Goal: Task Accomplishment & Management: Use online tool/utility

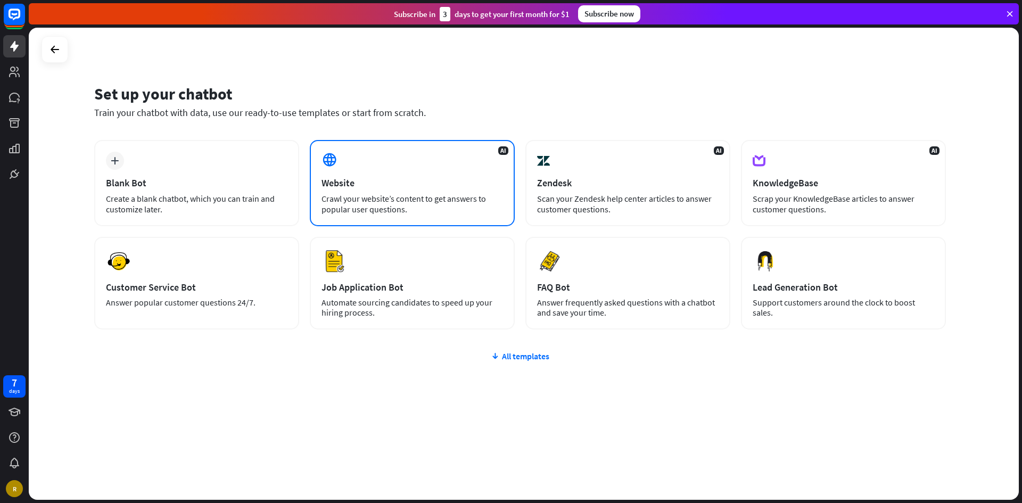
click at [411, 151] on div "AI Website Crawl your website’s content to get answers to popular user question…" at bounding box center [412, 183] width 205 height 86
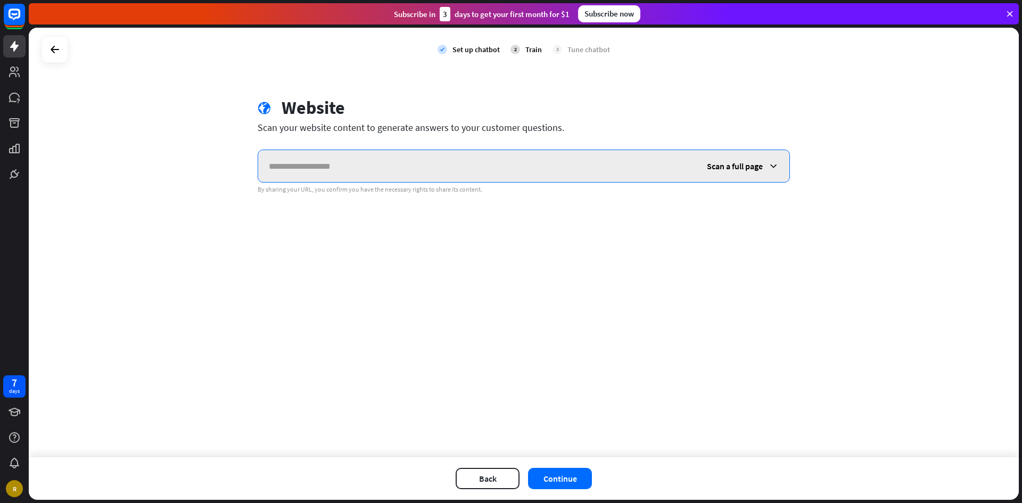
click at [341, 158] on input "text" at bounding box center [477, 166] width 438 height 32
paste input "**********"
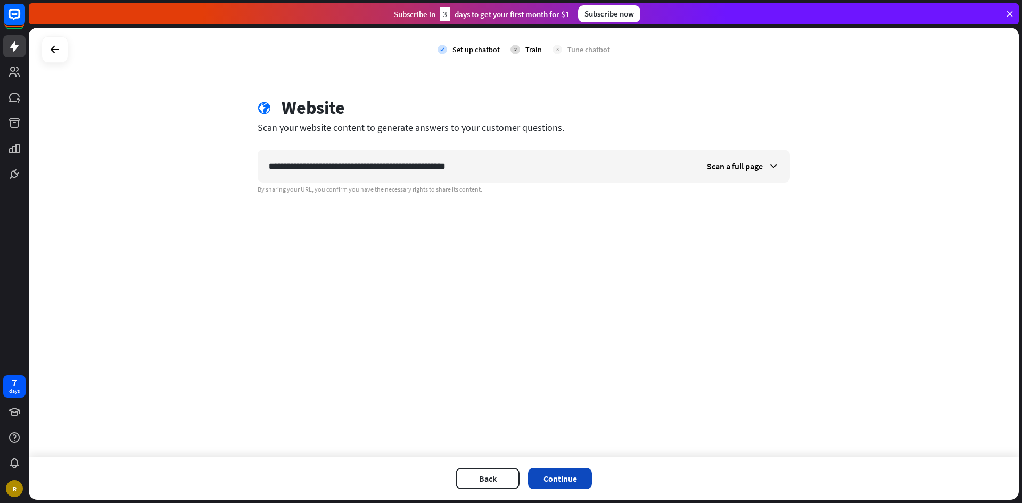
click at [573, 474] on button "Continue" at bounding box center [560, 478] width 64 height 21
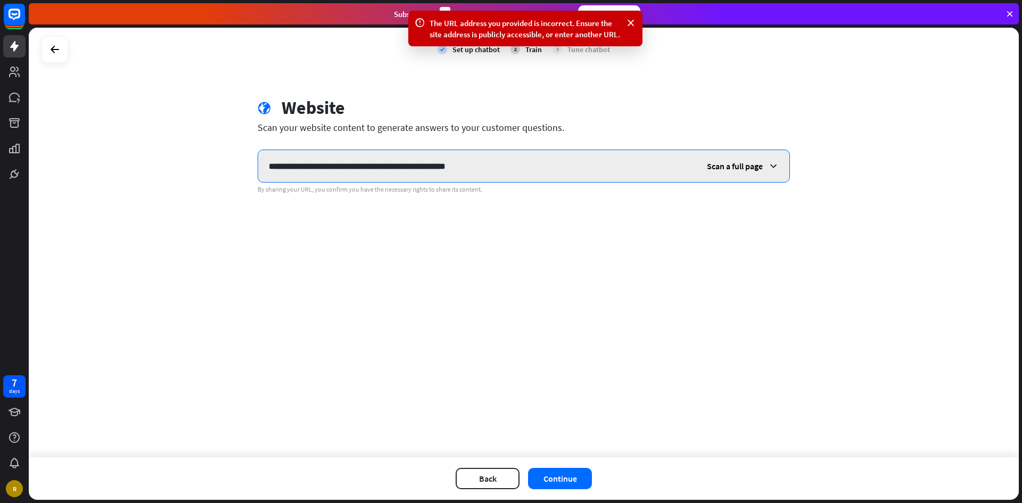
drag, startPoint x: 448, startPoint y: 168, endPoint x: 497, endPoint y: 172, distance: 49.2
click at [497, 172] on input "**********" at bounding box center [477, 166] width 438 height 32
type input "**********"
click at [758, 166] on span "Scan a full page" at bounding box center [735, 166] width 56 height 11
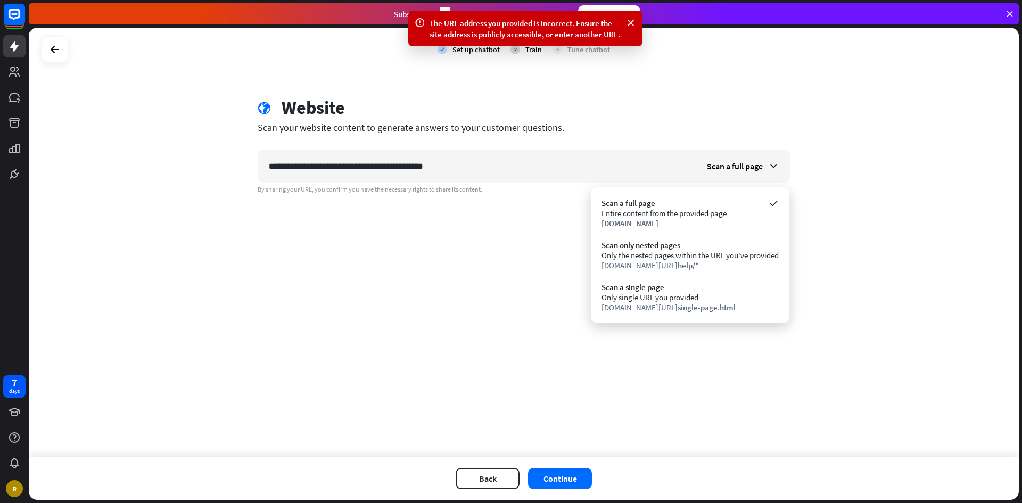
click at [66, 46] on div at bounding box center [55, 49] width 27 height 27
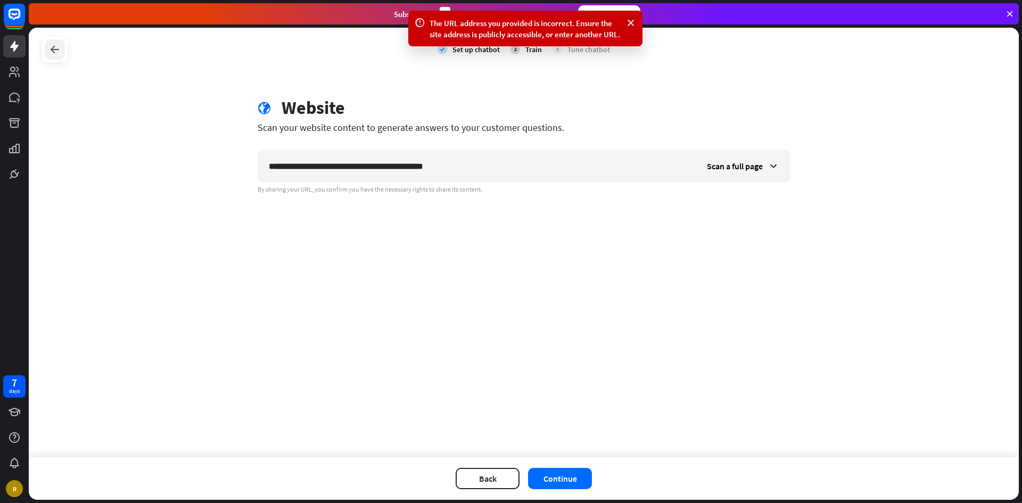
click at [63, 47] on div at bounding box center [55, 49] width 20 height 20
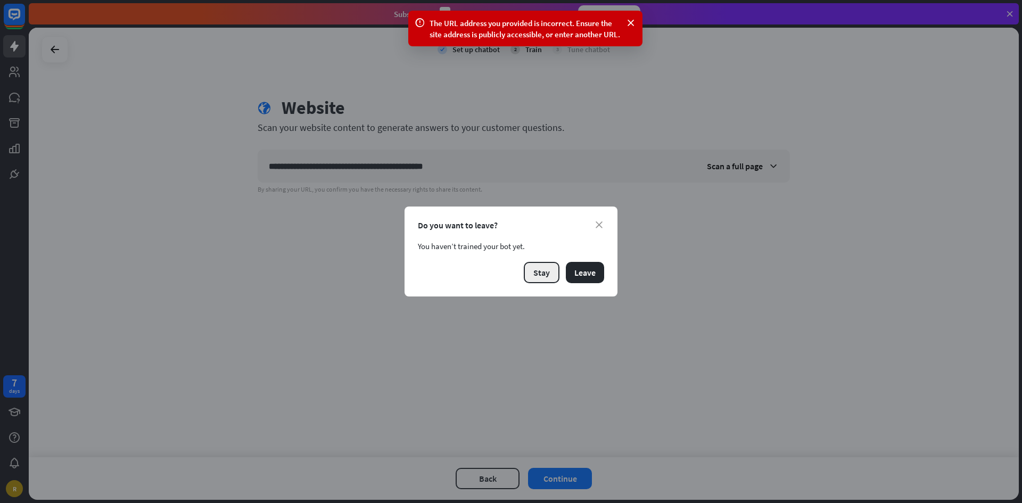
click at [551, 273] on button "Stay" at bounding box center [542, 272] width 36 height 21
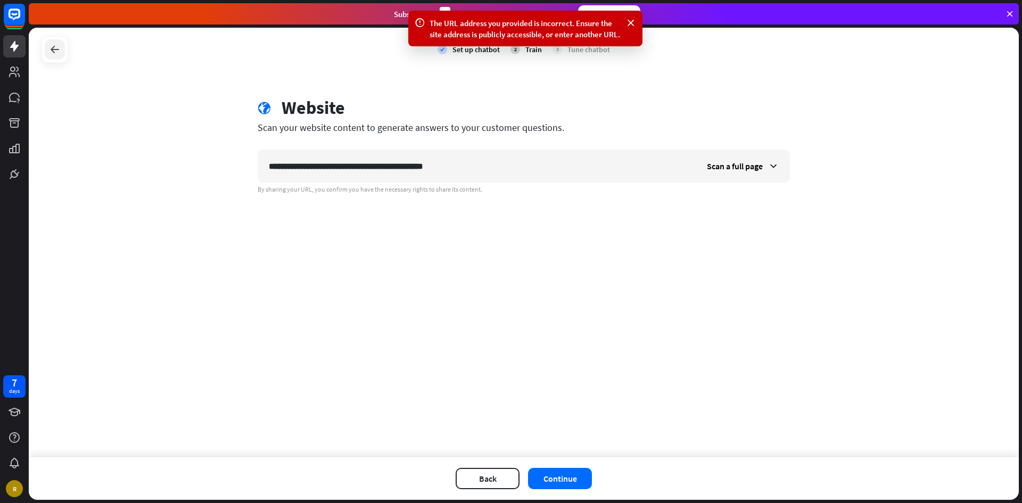
click at [49, 57] on div at bounding box center [55, 49] width 20 height 20
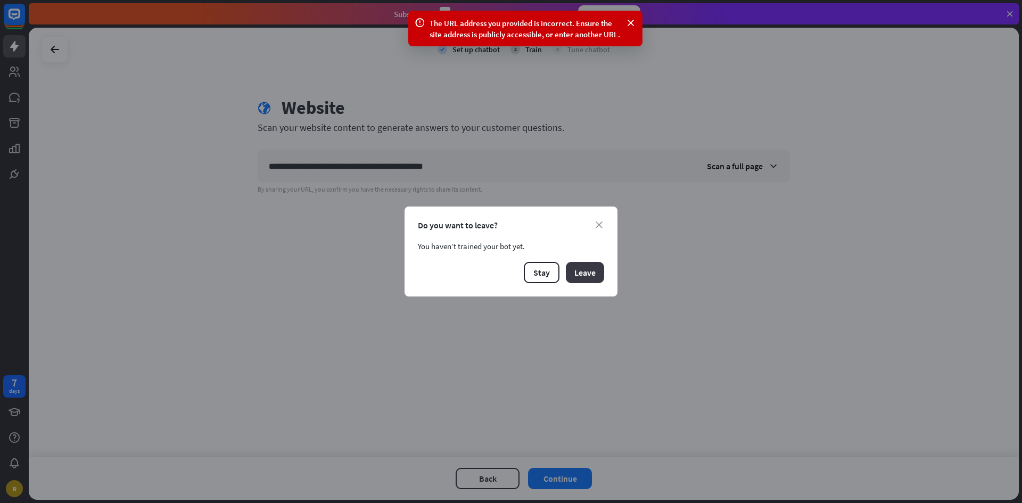
click at [580, 270] on button "Leave" at bounding box center [585, 272] width 38 height 21
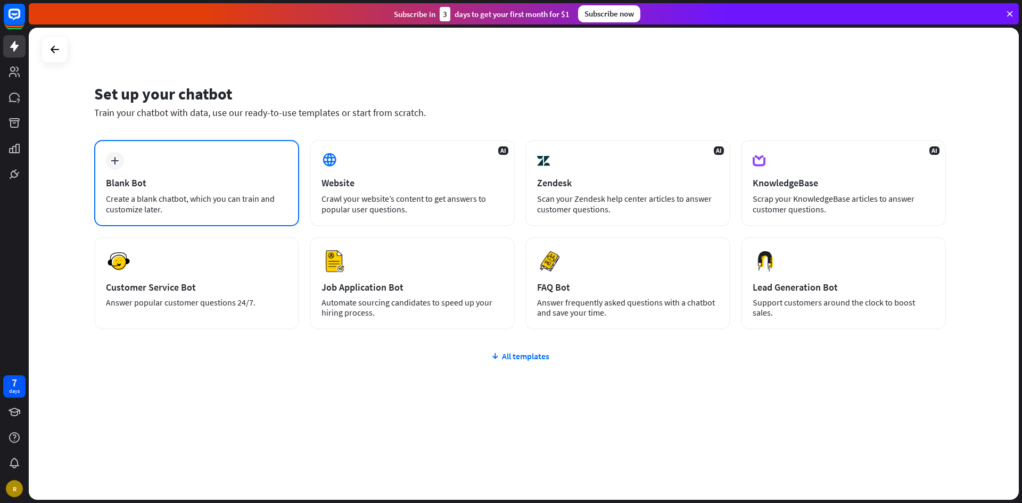
click at [202, 174] on div "plus Blank Bot Create a blank chatbot, which you can train and customize later." at bounding box center [196, 183] width 205 height 86
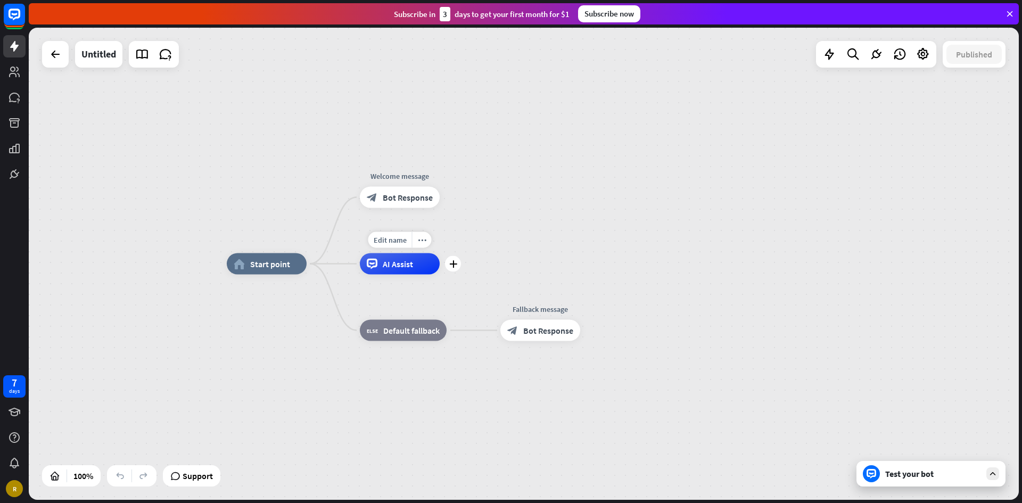
click at [404, 262] on span "AI Assist" at bounding box center [398, 264] width 30 height 11
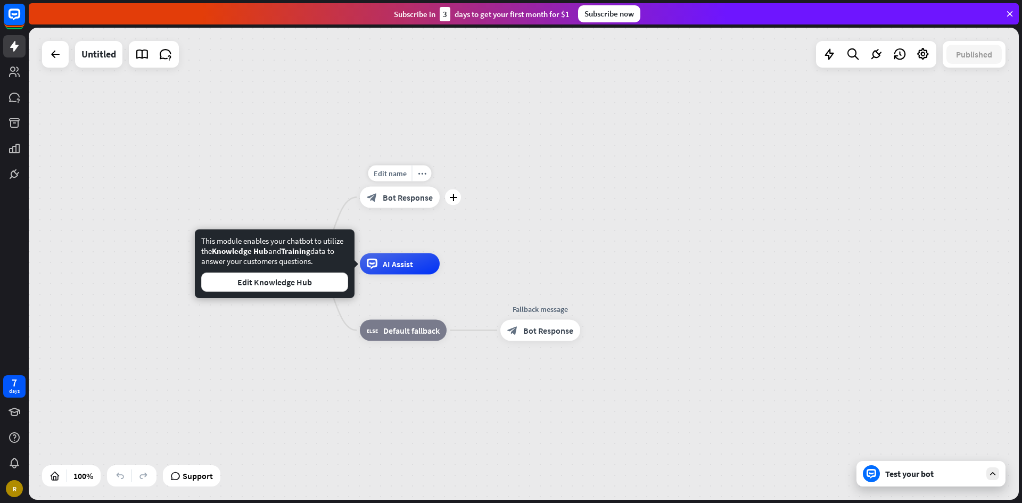
click at [397, 208] on div "block_bot_response Bot Response" at bounding box center [400, 197] width 80 height 21
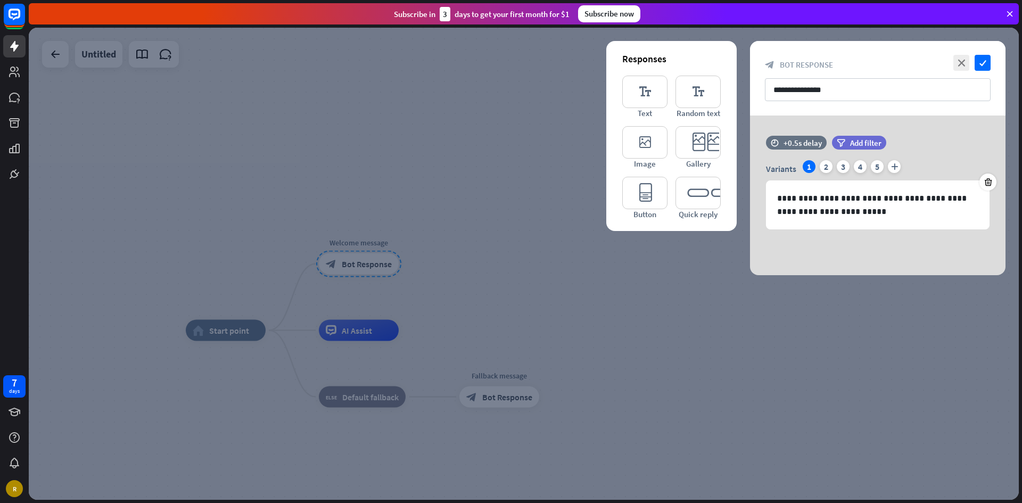
click at [699, 275] on div at bounding box center [524, 264] width 990 height 472
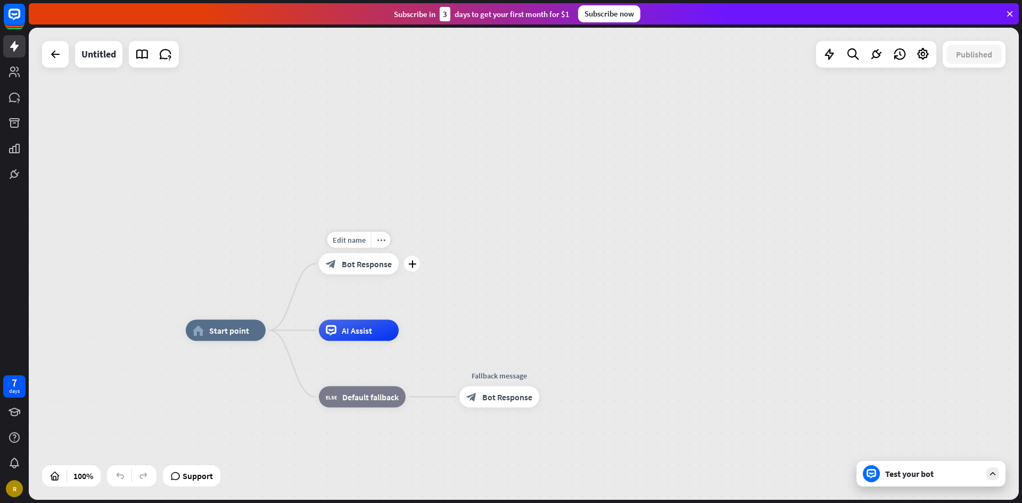
click at [372, 268] on span "Bot Response" at bounding box center [367, 264] width 50 height 11
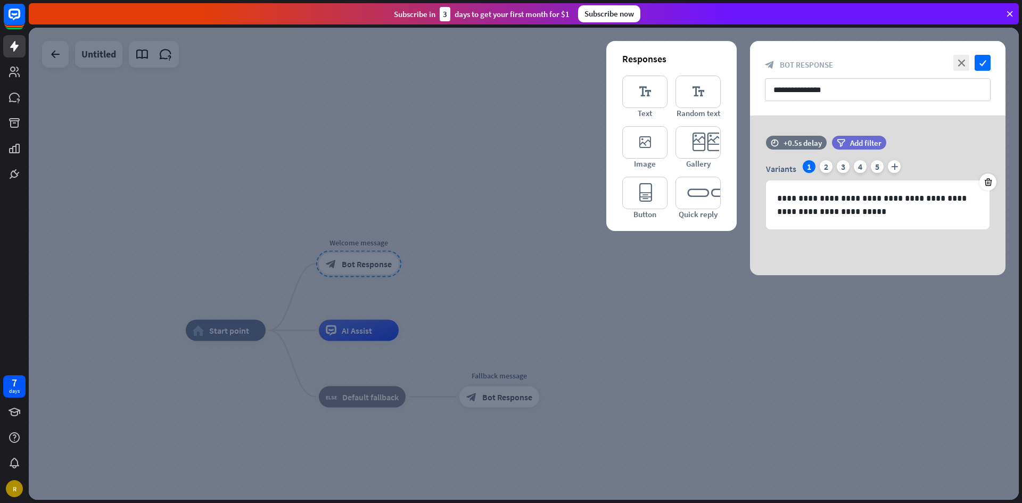
click at [475, 403] on div at bounding box center [524, 264] width 990 height 472
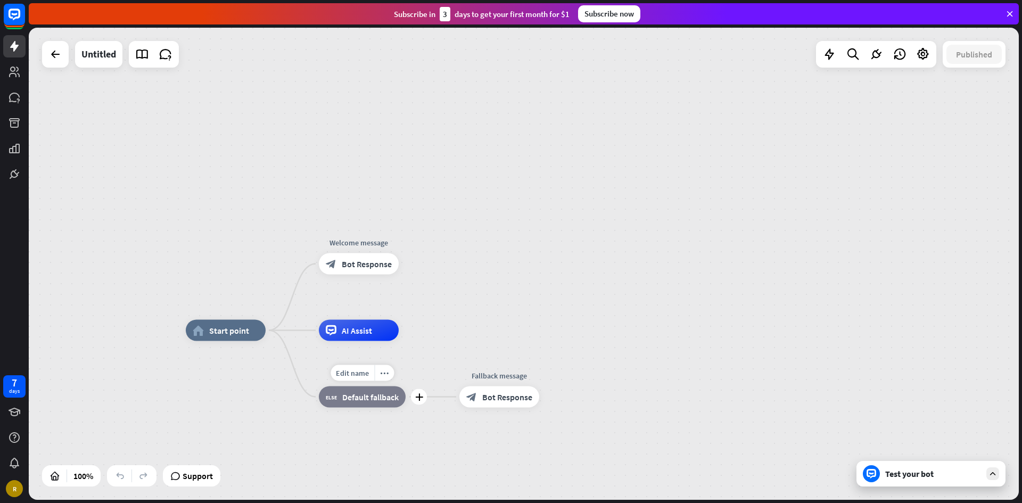
click at [362, 398] on span "Default fallback" at bounding box center [370, 397] width 56 height 11
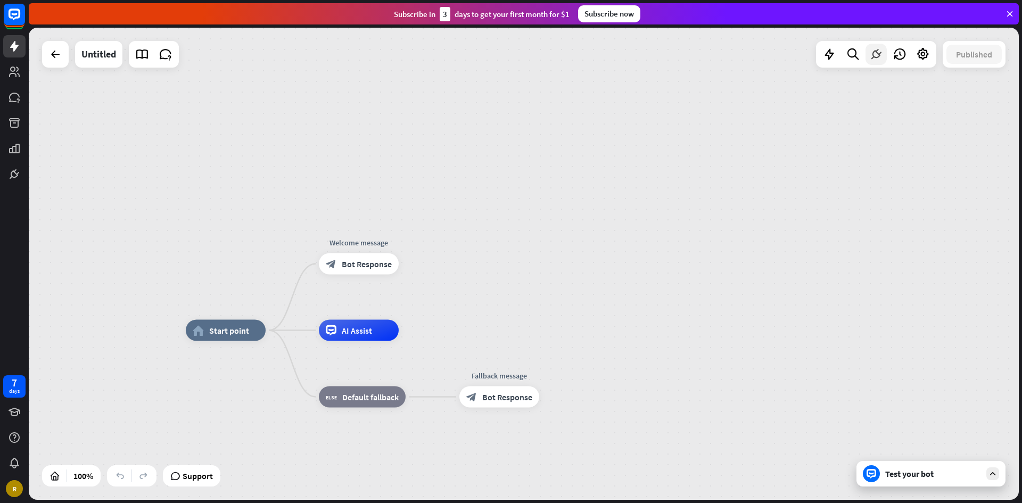
click at [879, 53] on icon at bounding box center [876, 54] width 14 height 14
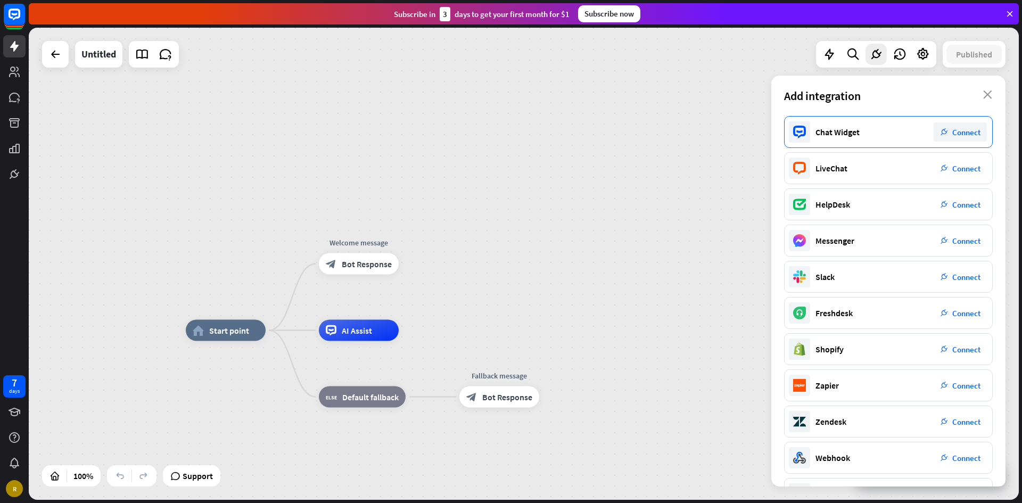
click at [963, 136] on span "Connect" at bounding box center [966, 132] width 28 height 10
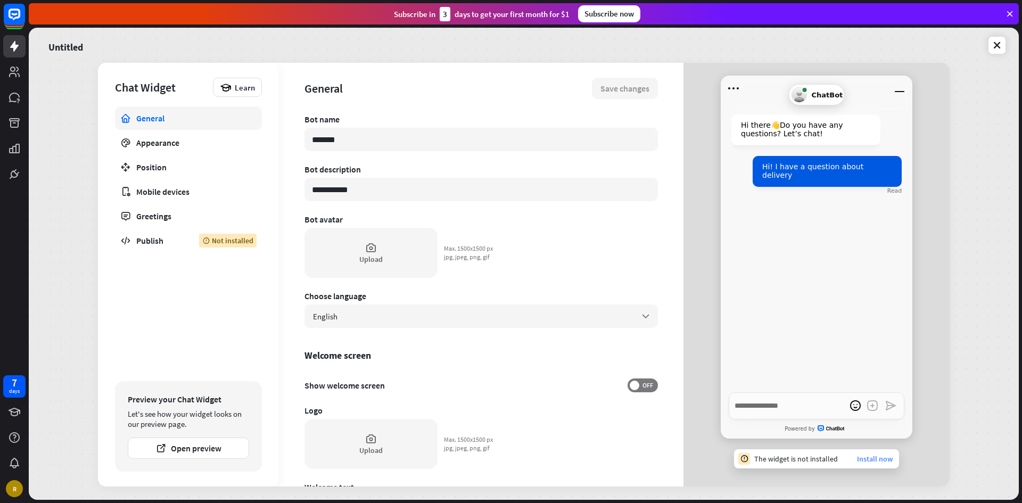
click at [875, 458] on link "Install now" at bounding box center [875, 459] width 36 height 10
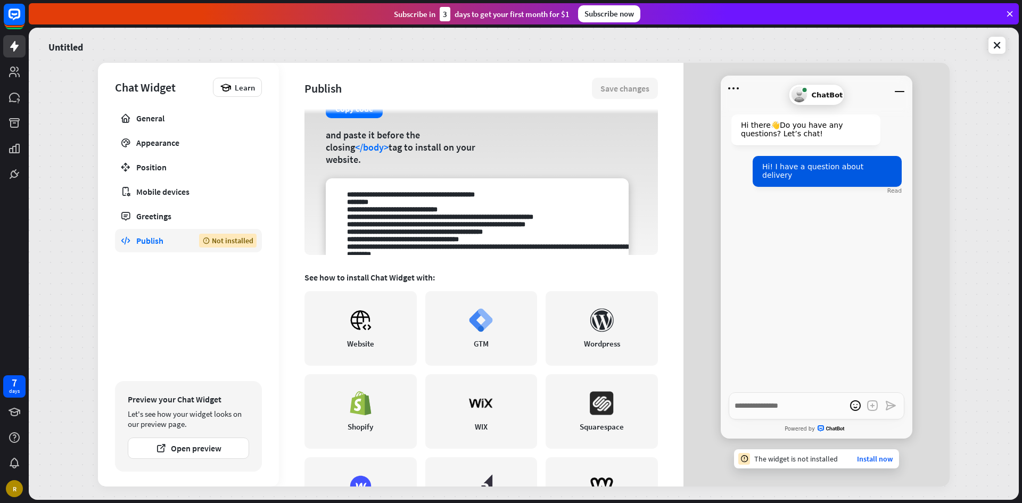
scroll to position [156, 0]
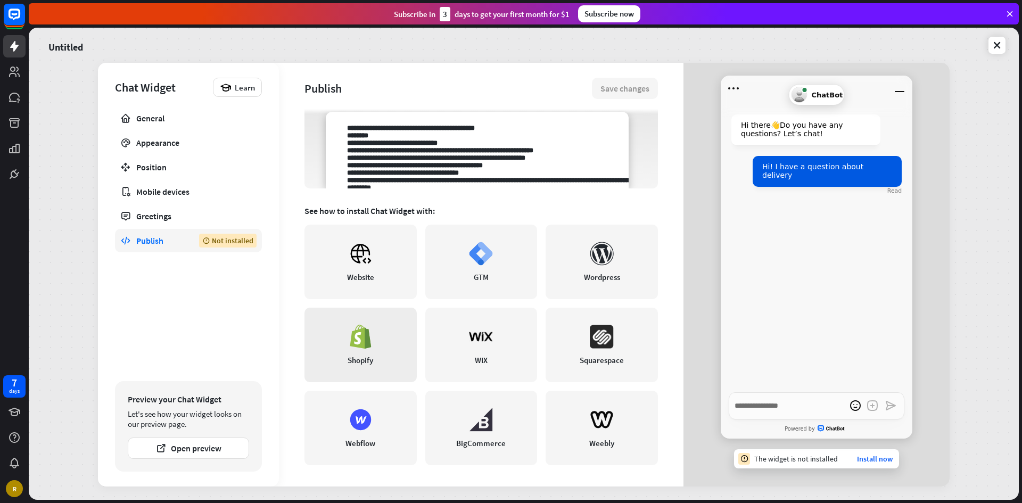
click at [390, 333] on link "Shopify" at bounding box center [360, 345] width 112 height 74
click at [869, 461] on link "Install now" at bounding box center [875, 459] width 36 height 10
click at [363, 341] on icon at bounding box center [360, 337] width 21 height 24
click at [81, 92] on div "Untitled Chat Widget Learn General Appearance Position Mobile devices Greetings…" at bounding box center [524, 264] width 990 height 472
click at [9, 13] on icon at bounding box center [14, 14] width 13 height 13
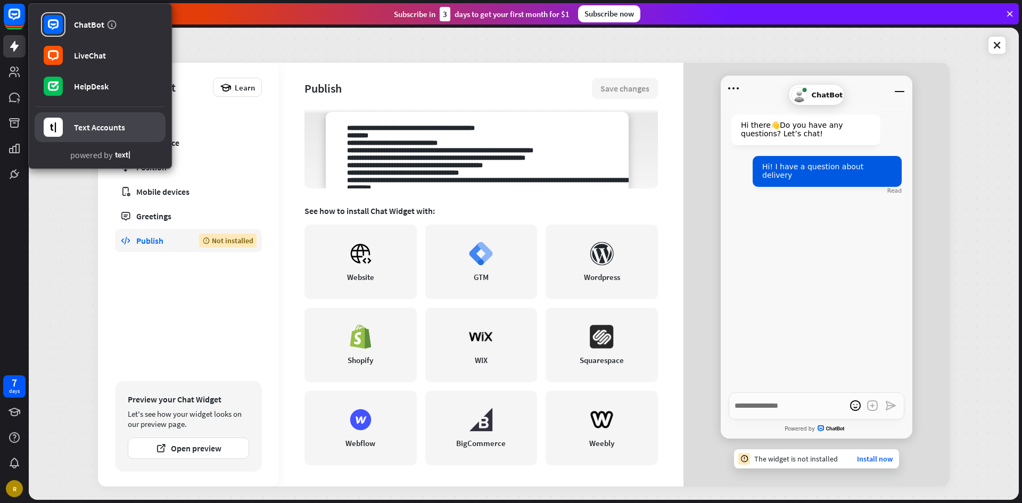
click at [75, 133] on link "Text Accounts" at bounding box center [100, 127] width 131 height 30
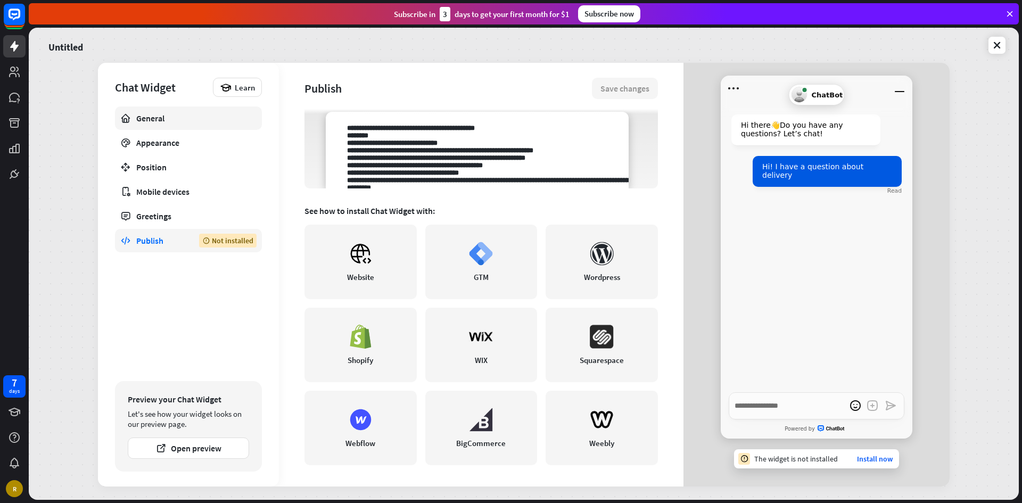
click at [161, 125] on link "General" at bounding box center [188, 117] width 147 height 23
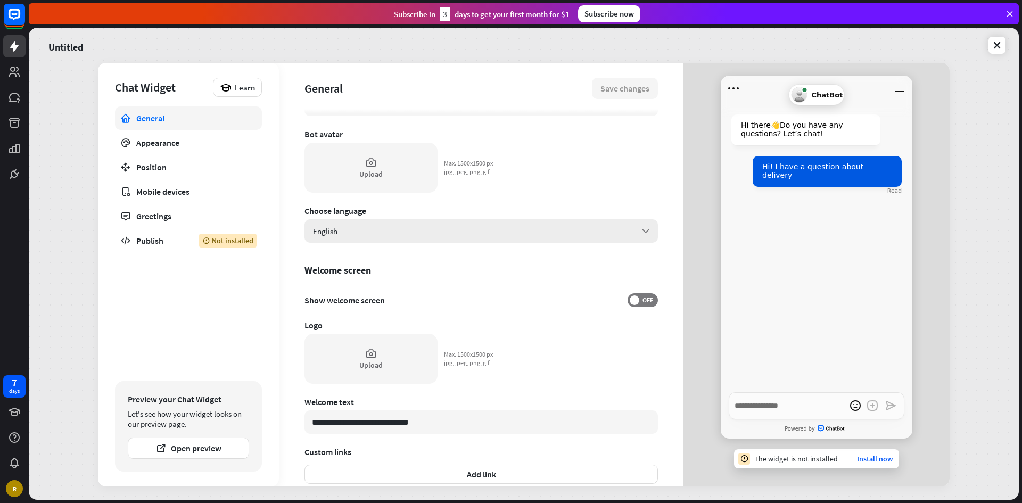
scroll to position [198, 0]
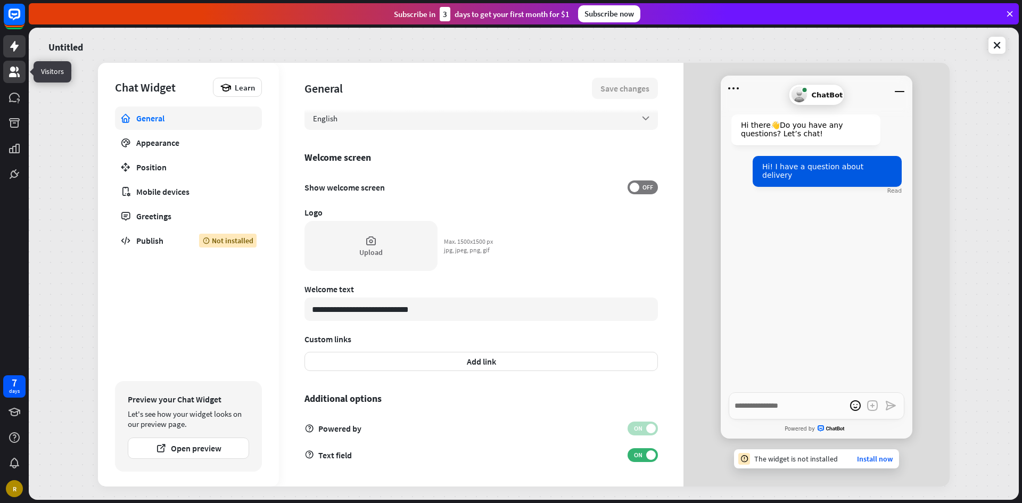
click at [15, 79] on link at bounding box center [14, 72] width 22 height 22
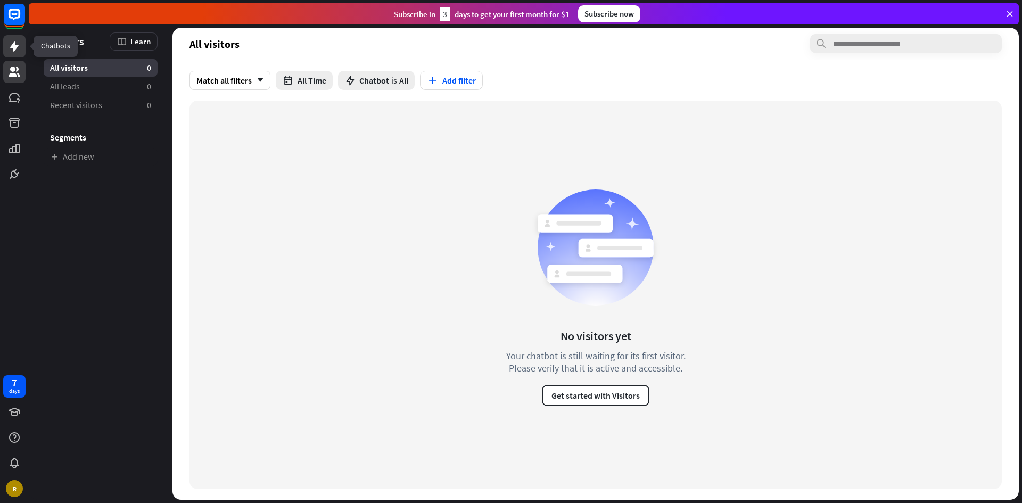
click at [9, 49] on icon at bounding box center [14, 46] width 13 height 13
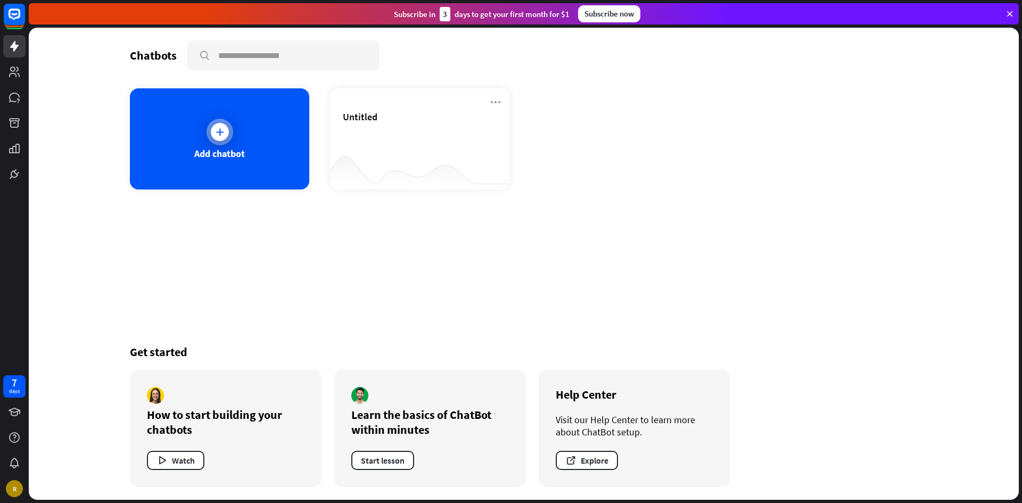
click at [233, 151] on div "Add chatbot" at bounding box center [219, 153] width 51 height 12
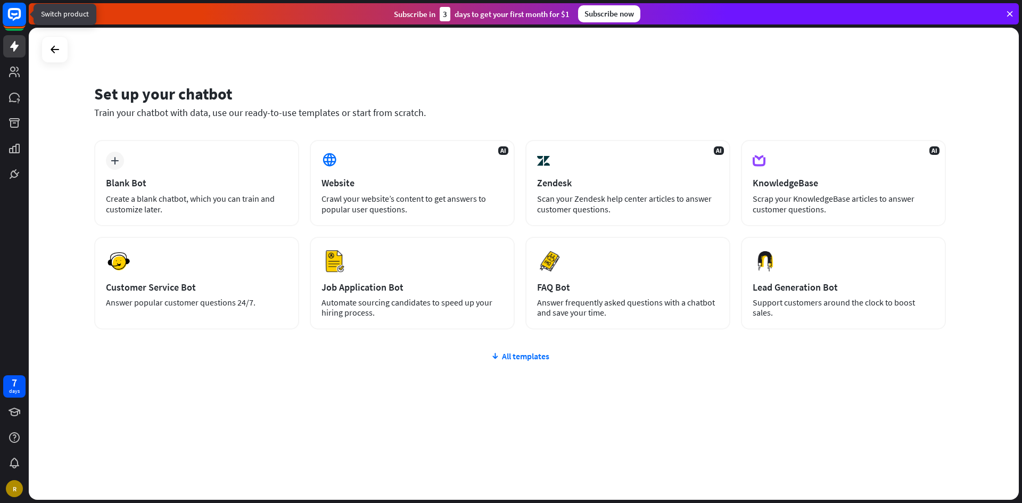
click at [16, 18] on icon at bounding box center [14, 14] width 13 height 13
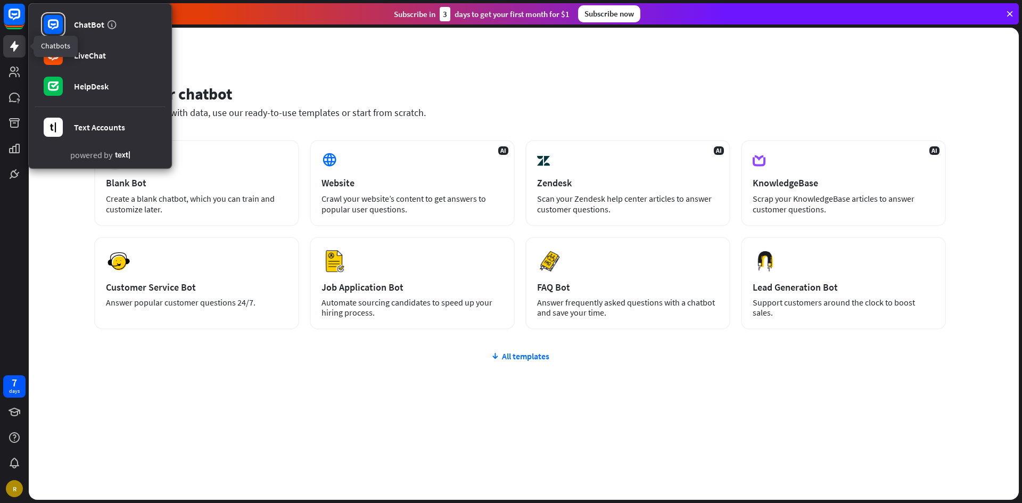
click at [14, 49] on icon at bounding box center [14, 46] width 9 height 11
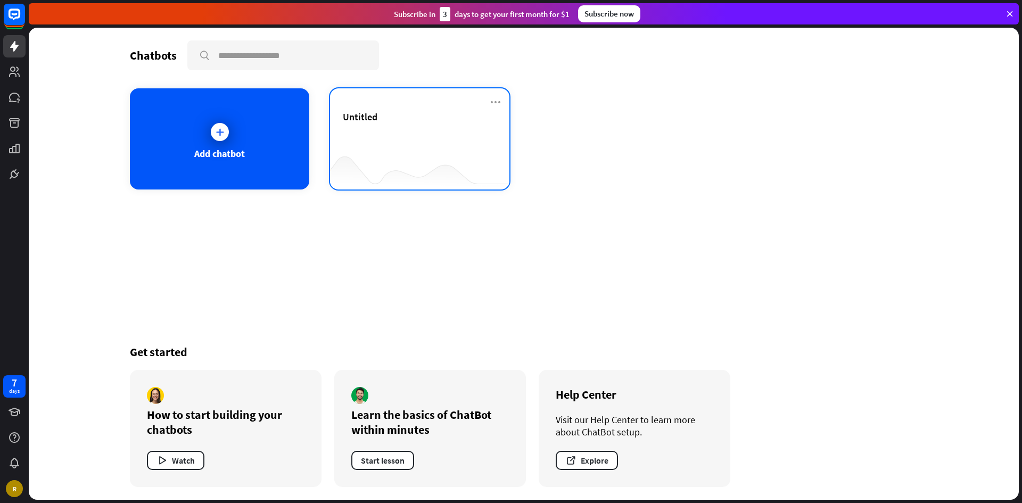
click at [434, 136] on div "Untitled" at bounding box center [420, 129] width 154 height 37
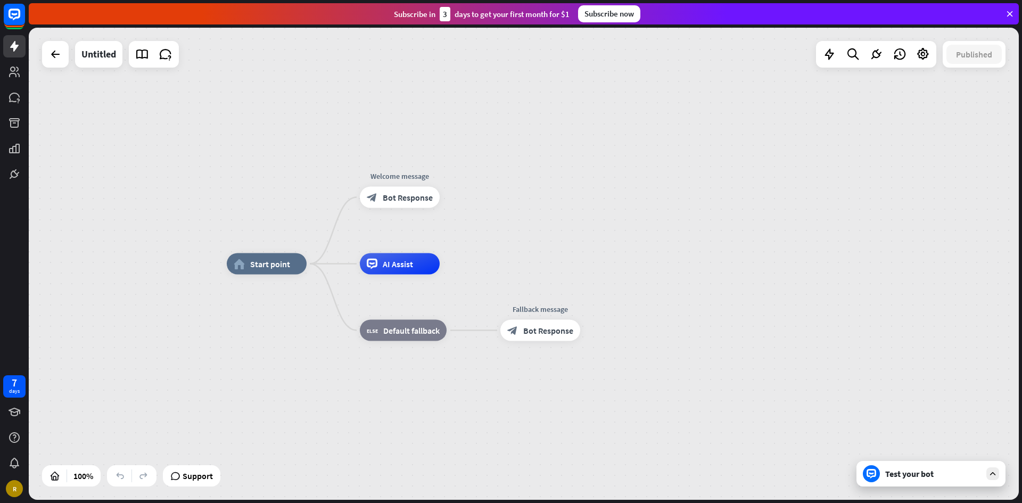
click at [989, 474] on icon at bounding box center [993, 474] width 10 height 10
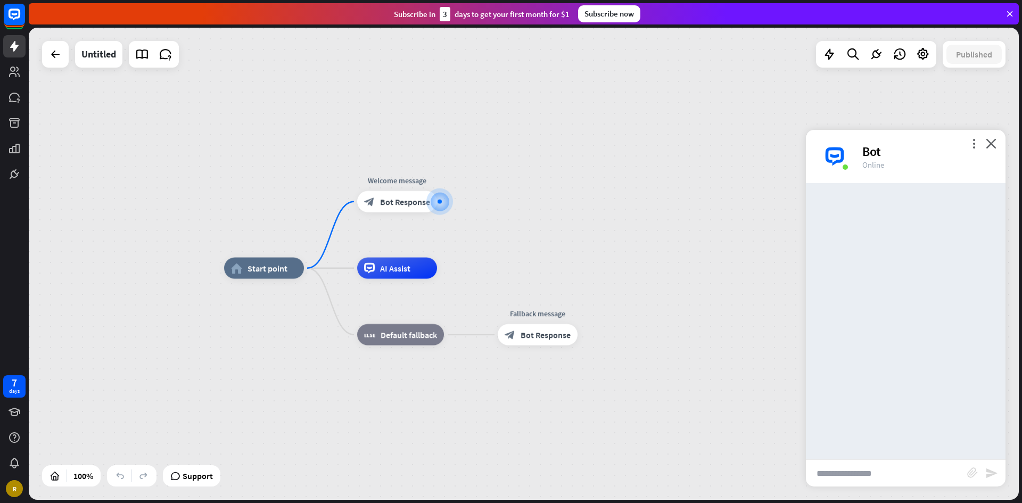
click at [741, 347] on div "home_2 Start point Welcome message block_bot_response Bot Response AI Assist bl…" at bounding box center [719, 504] width 990 height 472
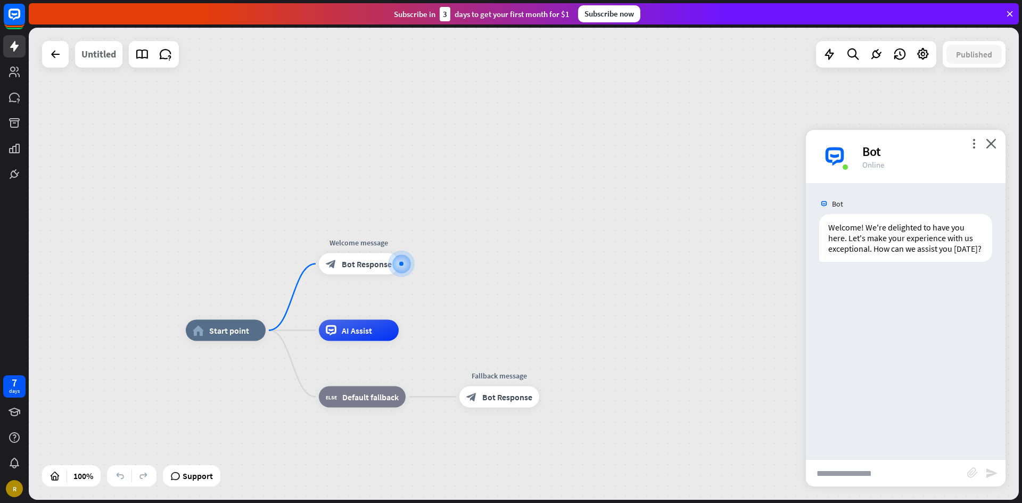
click at [109, 52] on div "Untitled" at bounding box center [98, 54] width 35 height 27
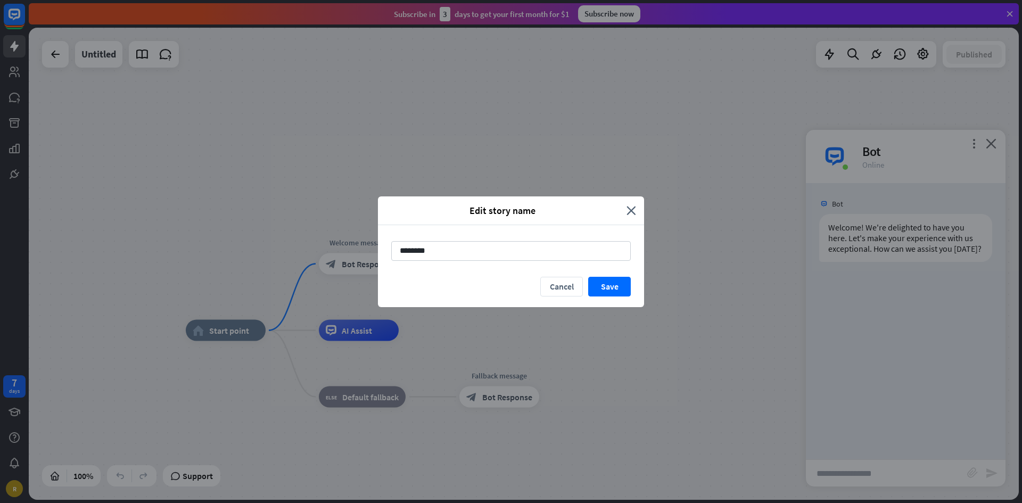
click at [636, 203] on div "Edit story name close" at bounding box center [511, 210] width 266 height 29
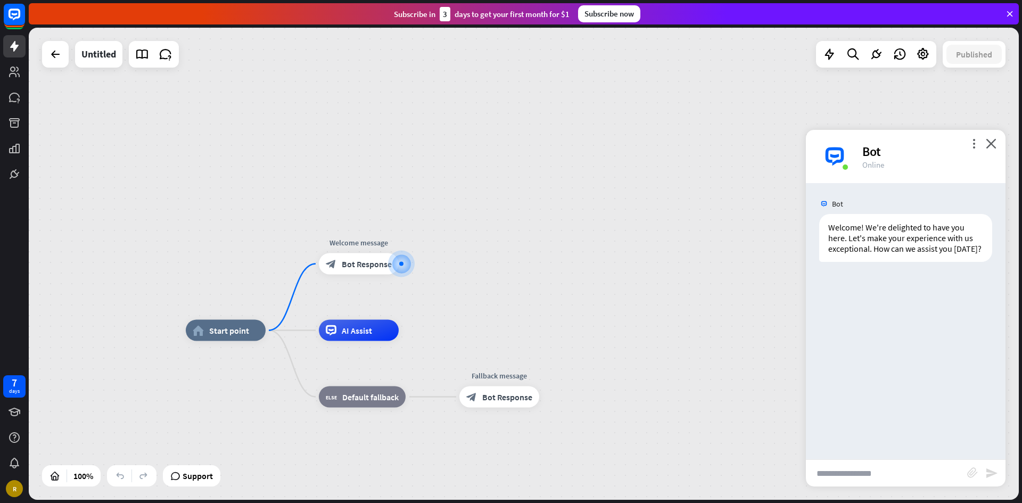
click at [58, 50] on div "Edit story name close ******** Cancel Save" at bounding box center [511, 251] width 1022 height 503
click at [920, 52] on icon at bounding box center [923, 54] width 14 height 14
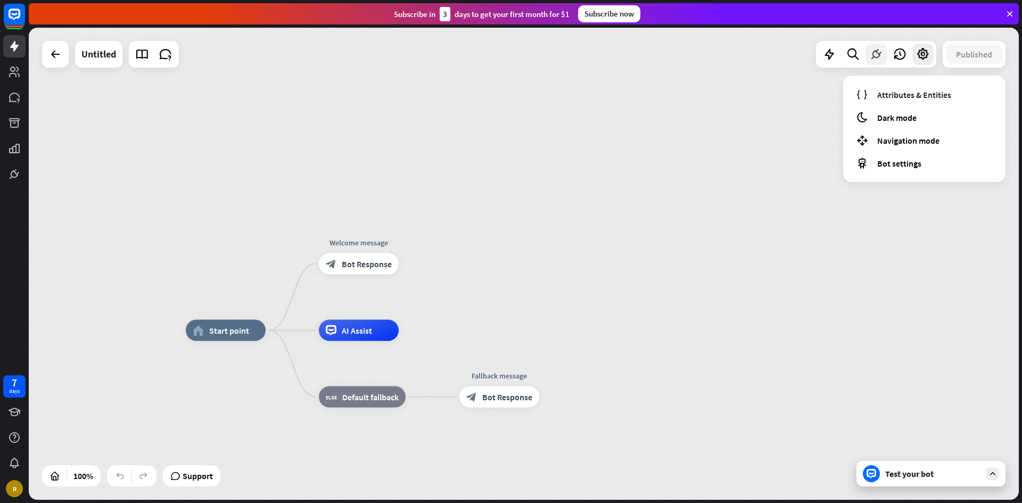
click at [876, 50] on icon at bounding box center [876, 54] width 14 height 14
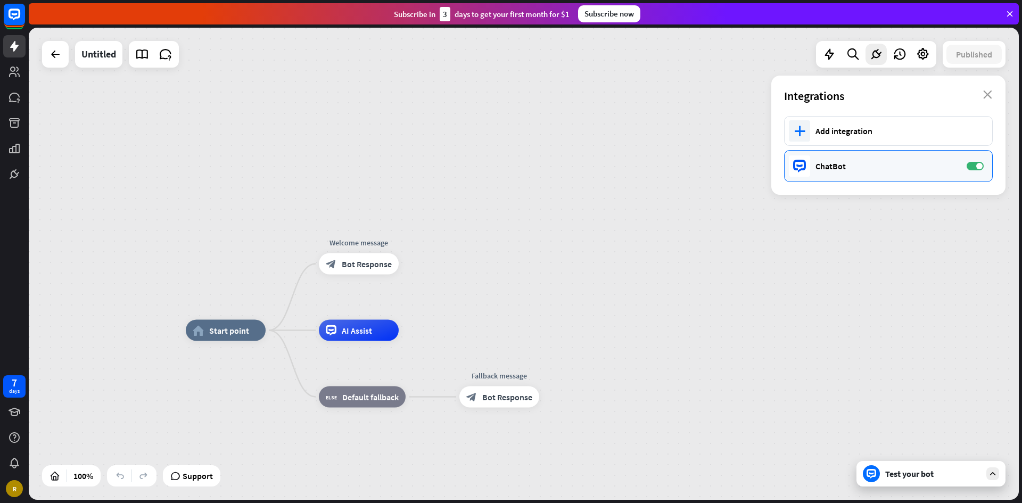
click at [860, 169] on div "ChatBot" at bounding box center [885, 166] width 140 height 11
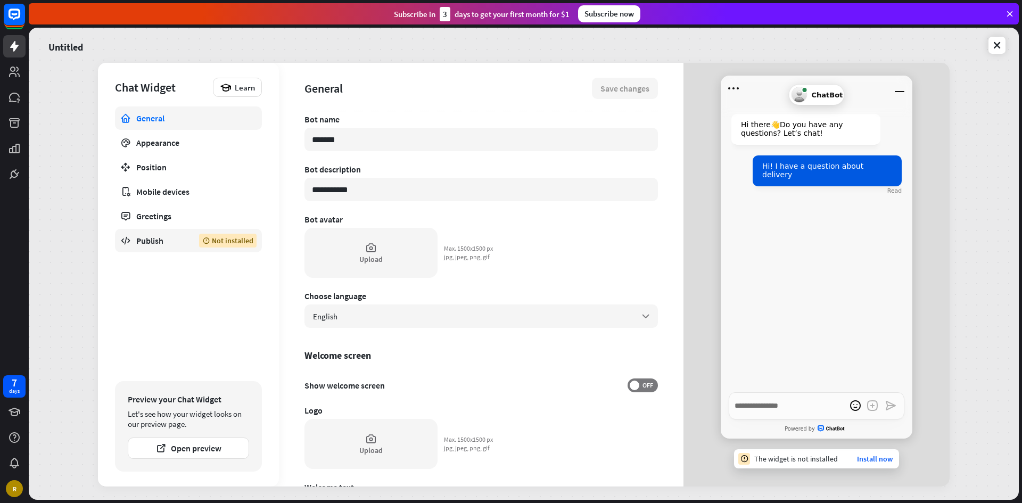
click at [150, 244] on div "Publish" at bounding box center [159, 240] width 47 height 11
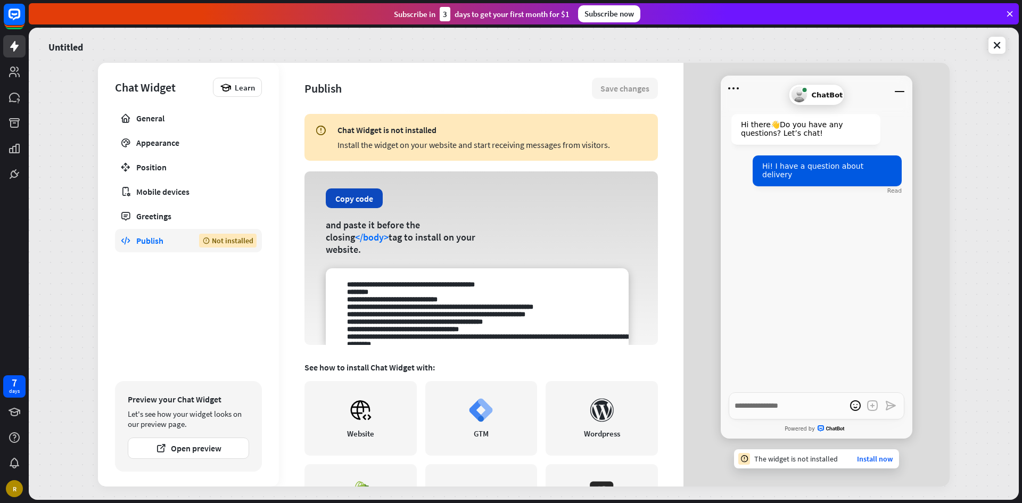
click at [347, 198] on button "Copy code" at bounding box center [354, 198] width 57 height 20
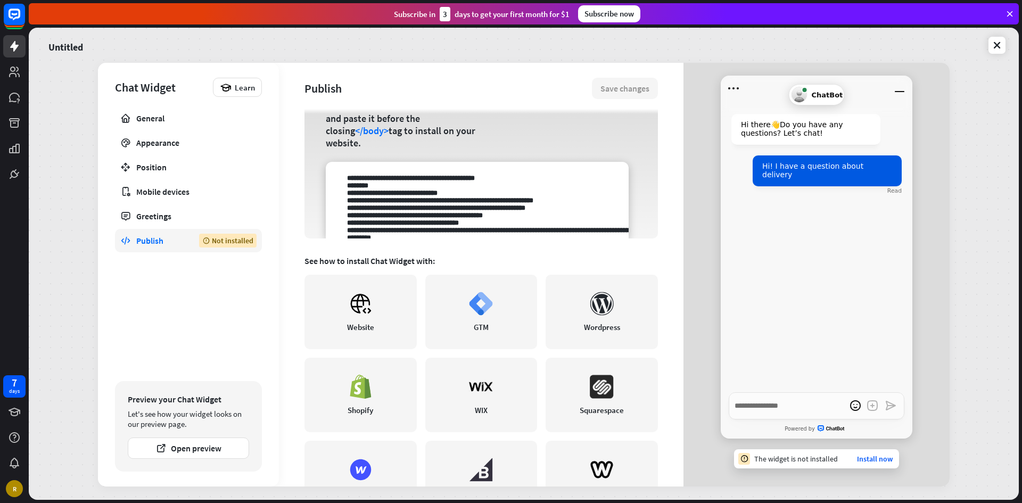
scroll to position [53, 0]
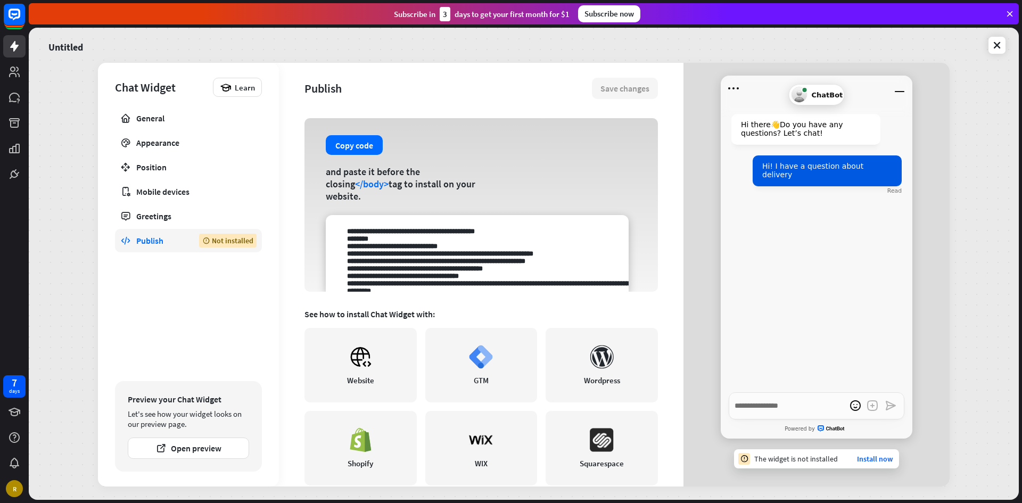
click at [441, 252] on textarea at bounding box center [477, 253] width 303 height 77
click at [363, 155] on button "Copy code" at bounding box center [354, 145] width 57 height 20
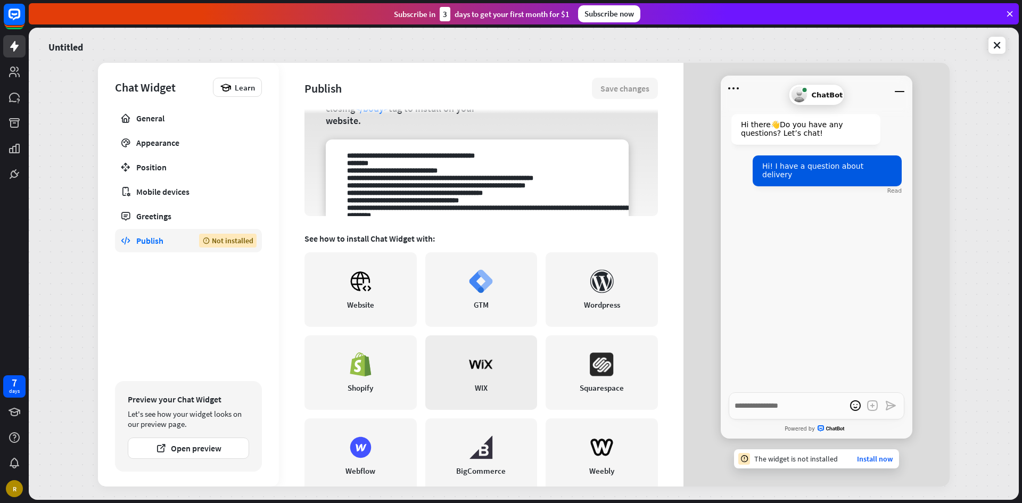
scroll to position [156, 0]
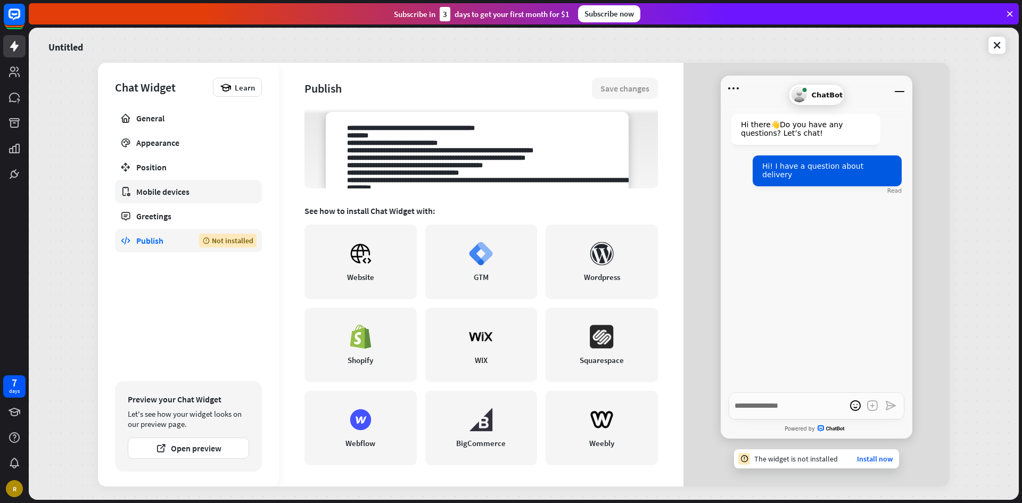
click at [162, 186] on div "Mobile devices" at bounding box center [188, 191] width 104 height 11
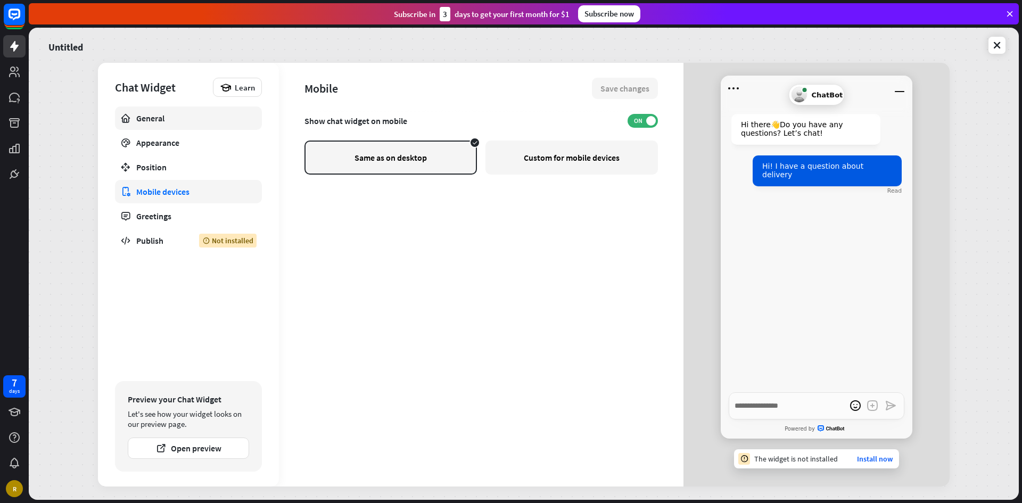
click at [177, 125] on link "General" at bounding box center [188, 117] width 147 height 23
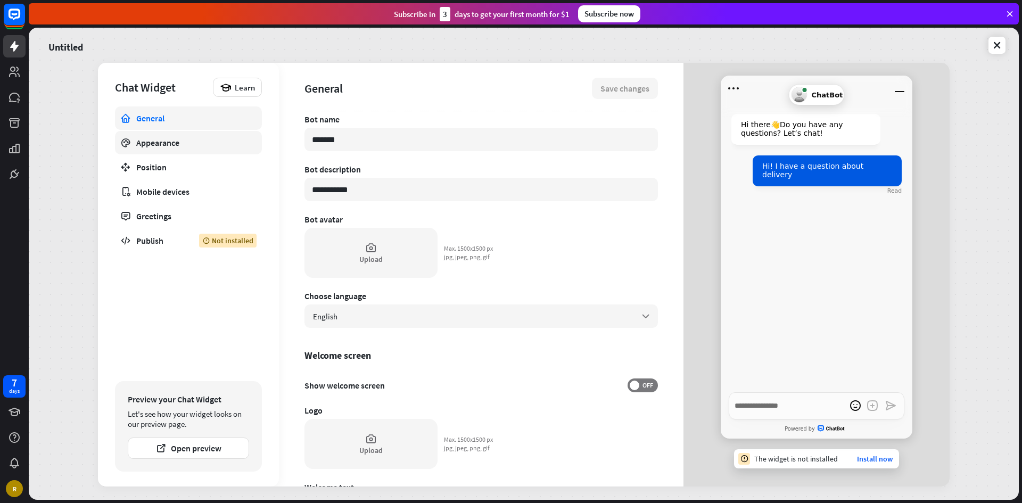
click at [172, 145] on div "Appearance" at bounding box center [188, 142] width 104 height 11
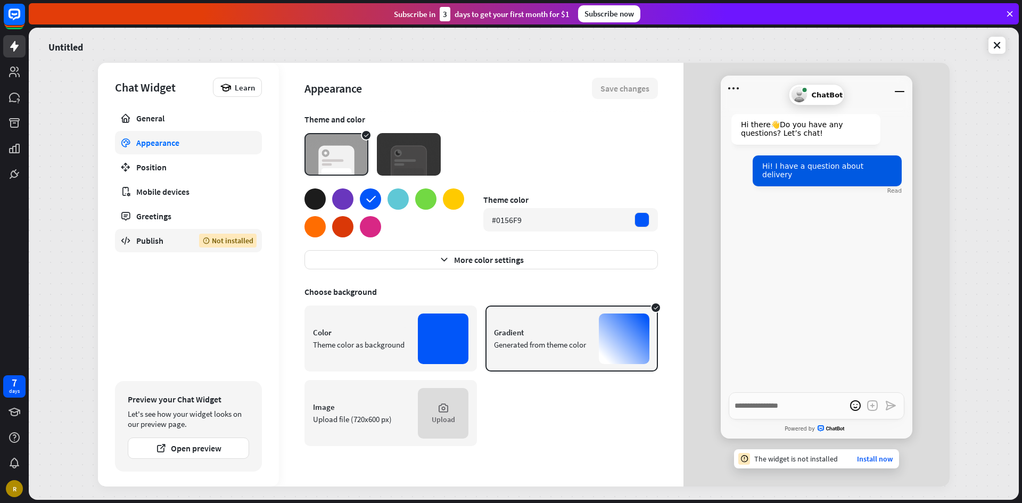
click at [163, 241] on div "Publish" at bounding box center [159, 240] width 47 height 11
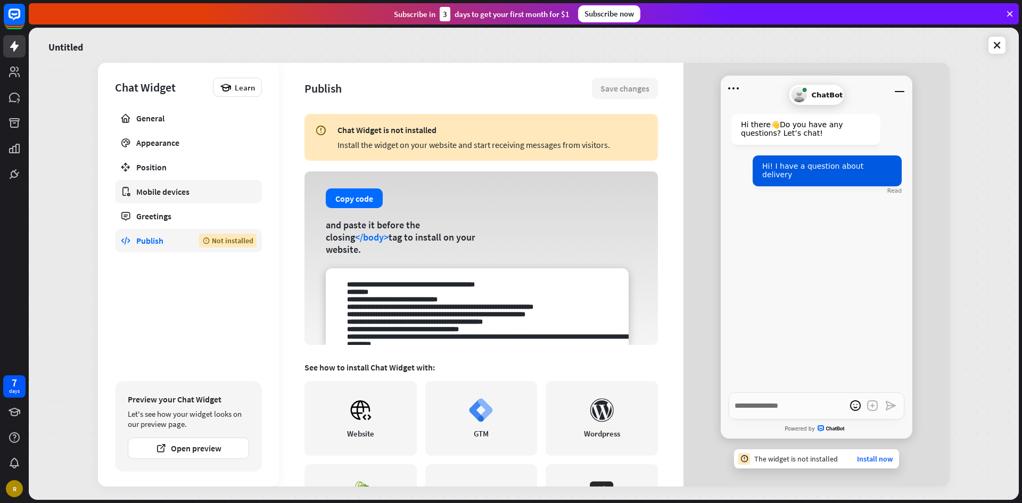
click at [181, 196] on div "Mobile devices" at bounding box center [188, 191] width 104 height 11
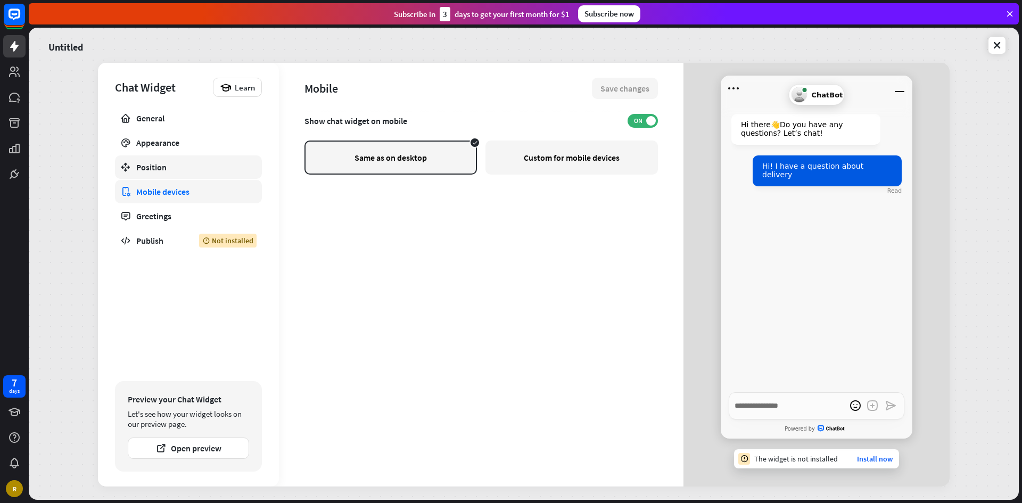
click at [198, 164] on div "Position" at bounding box center [188, 167] width 104 height 11
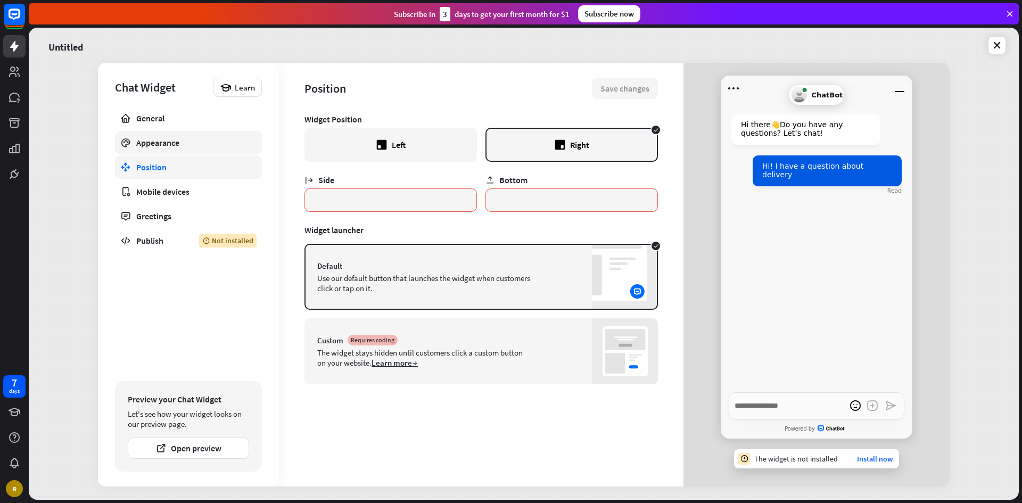
click at [203, 136] on link "Appearance" at bounding box center [188, 142] width 147 height 23
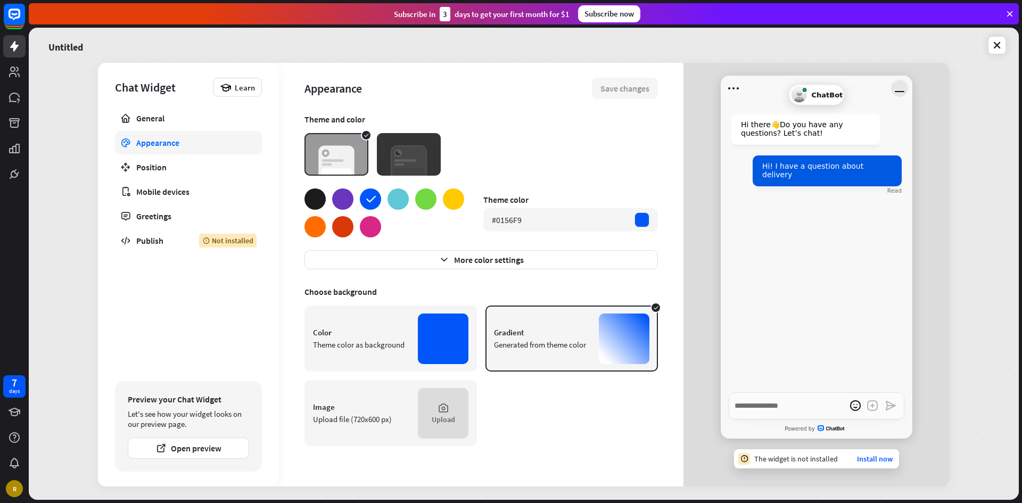
click at [901, 92] on icon "Minimize window" at bounding box center [900, 91] width 10 height 1
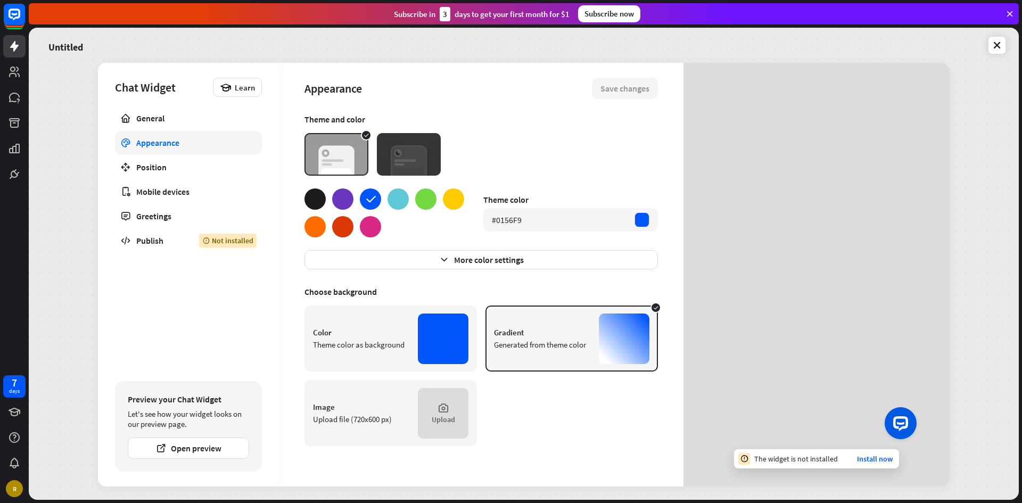
click at [412, 338] on div "Color Theme color as background" at bounding box center [390, 338] width 172 height 66
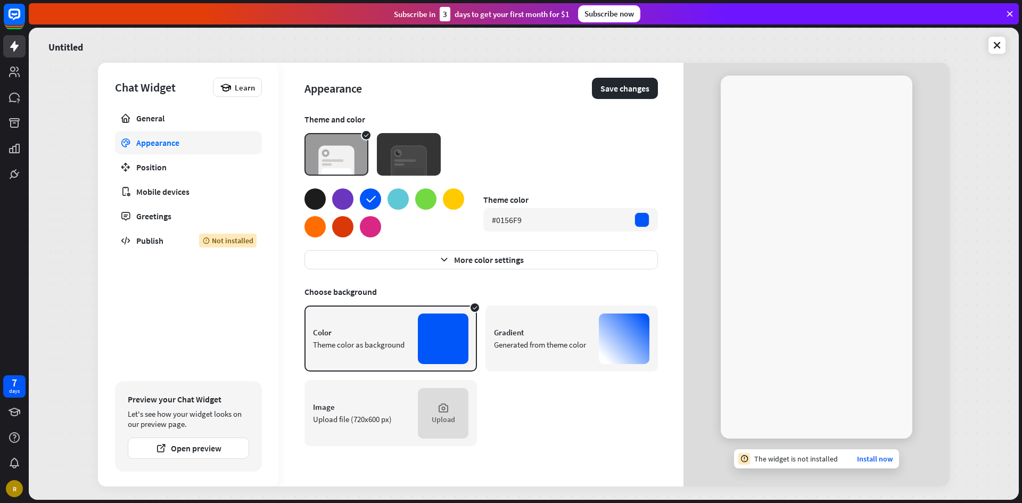
type textarea "*"
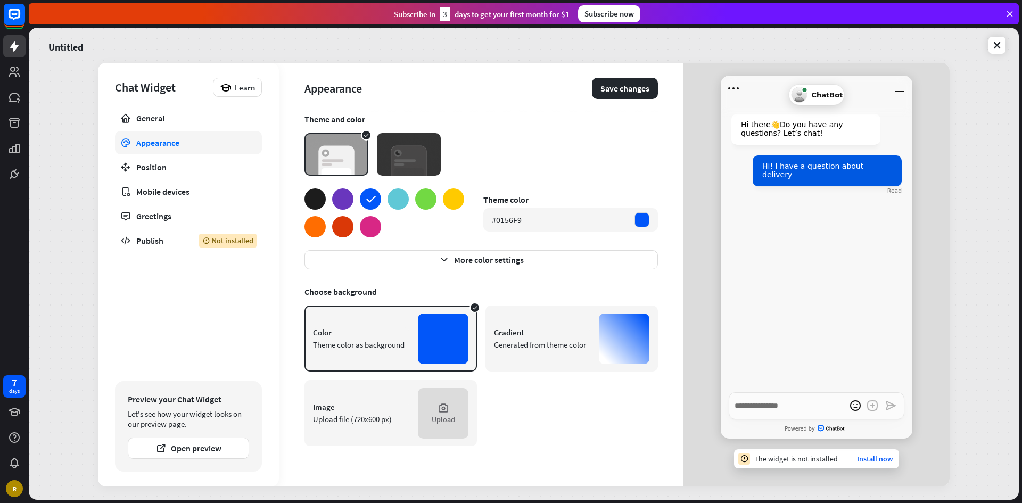
click at [201, 352] on div "General Appearance Position Mobile devices Greetings Publish Not installed" at bounding box center [188, 240] width 147 height 269
click at [235, 84] on span "Learn" at bounding box center [245, 87] width 20 height 10
click at [999, 43] on icon at bounding box center [996, 45] width 11 height 11
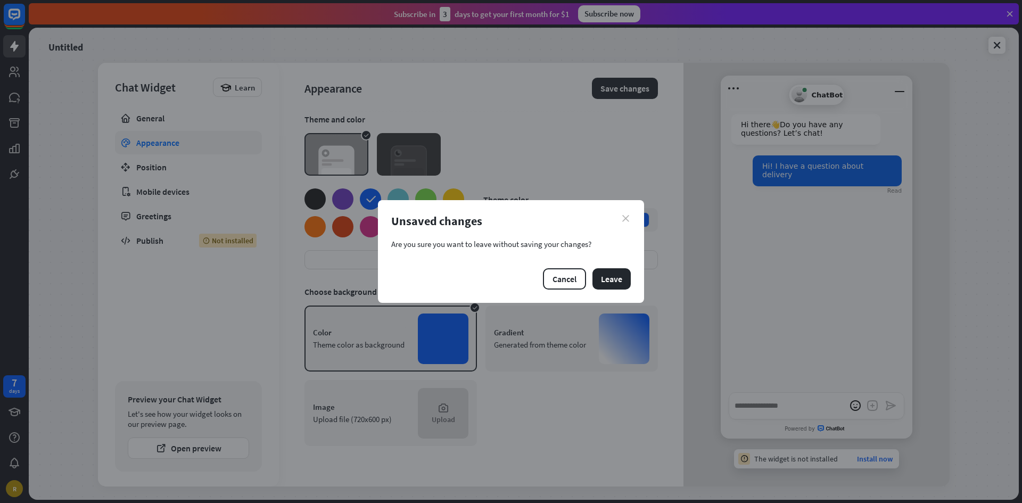
click at [628, 218] on icon "close" at bounding box center [625, 218] width 7 height 7
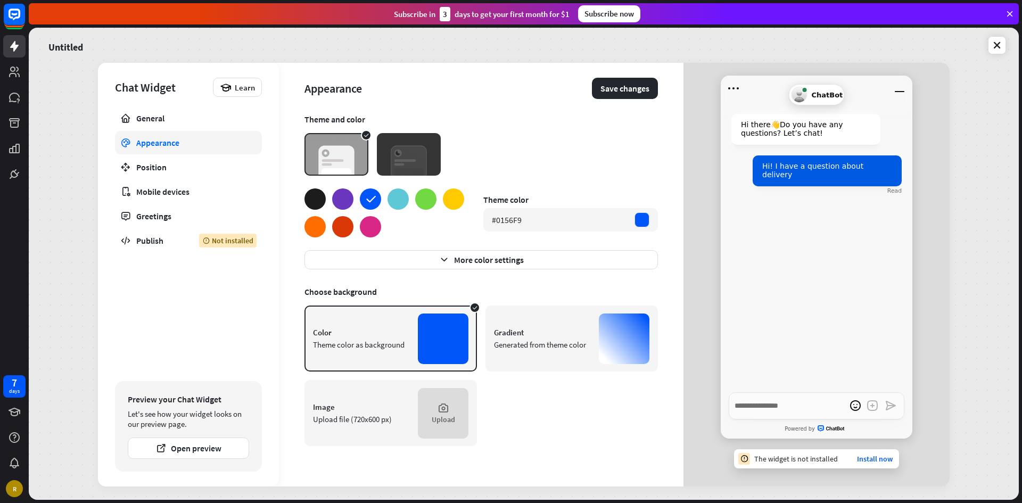
click at [997, 36] on div "Untitled" at bounding box center [523, 45] width 963 height 22
click at [994, 45] on icon at bounding box center [996, 45] width 11 height 11
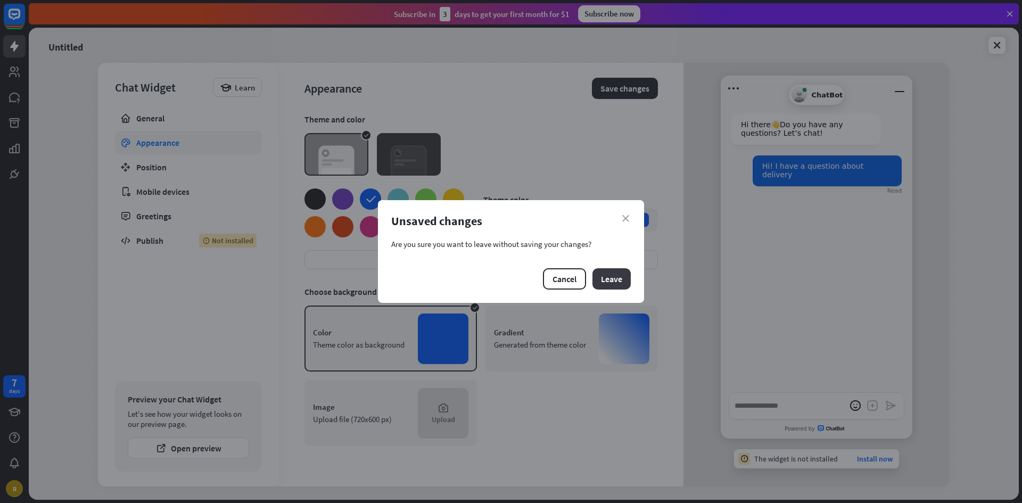
click at [619, 276] on button "Leave" at bounding box center [611, 278] width 38 height 21
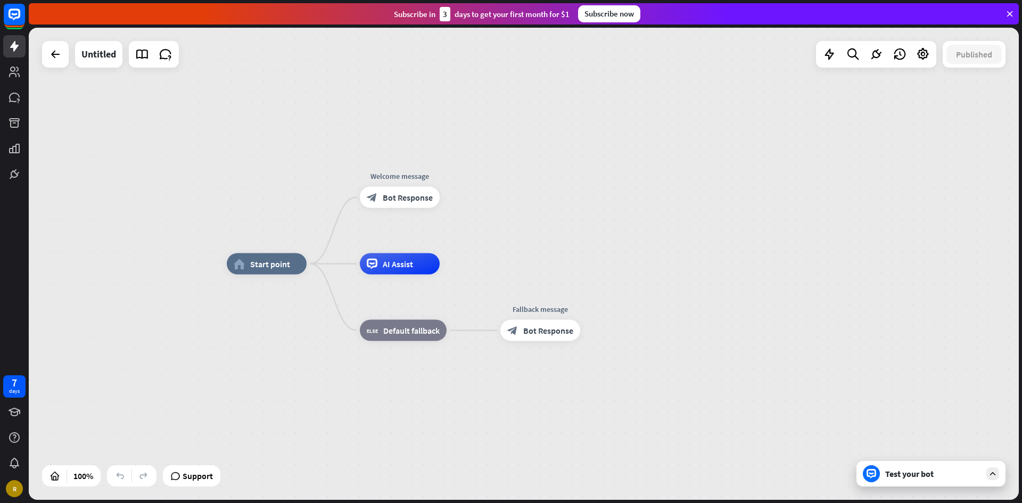
drag, startPoint x: 401, startPoint y: 266, endPoint x: 476, endPoint y: 270, distance: 75.7
click at [476, 270] on div "home_2 Start point Welcome message block_bot_response Bot Response Edit name mo…" at bounding box center [722, 500] width 990 height 472
click at [413, 264] on div "AI Assist" at bounding box center [400, 263] width 80 height 21
click at [541, 255] on div "home_2 Start point Welcome message block_bot_response Bot Response AI Assist bl…" at bounding box center [524, 264] width 990 height 472
click at [837, 54] on div at bounding box center [828, 54] width 21 height 21
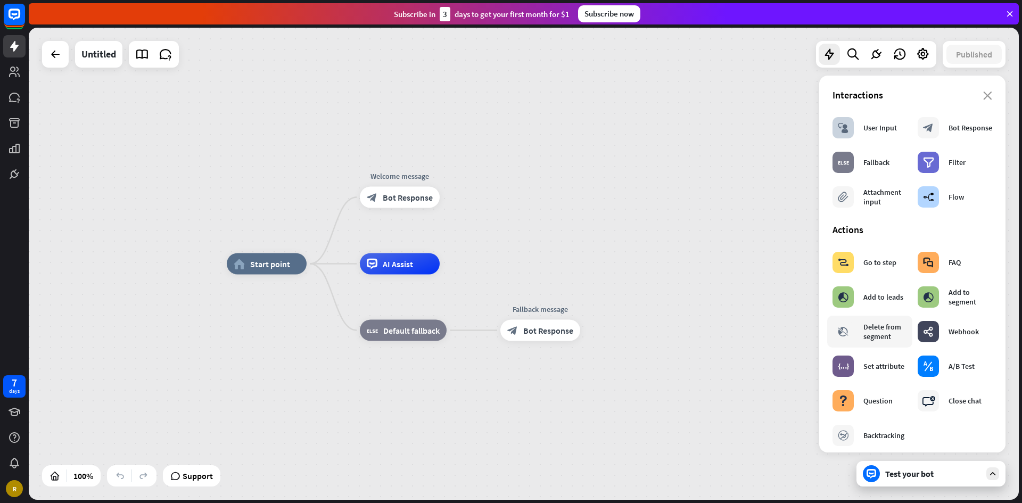
scroll to position [53, 0]
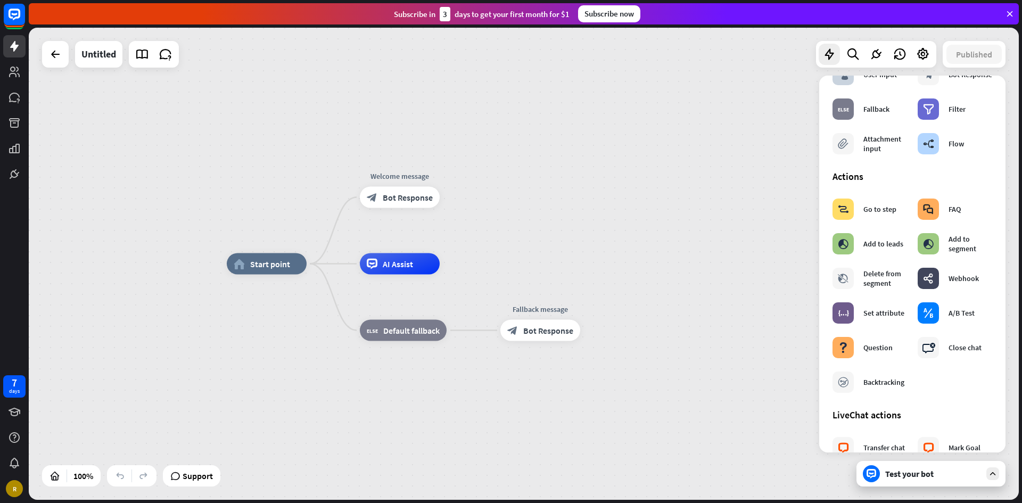
click at [516, 162] on div "home_2 Start point Welcome message block_bot_response Bot Response AI Assist bl…" at bounding box center [524, 264] width 990 height 472
click at [12, 78] on link at bounding box center [14, 72] width 22 height 22
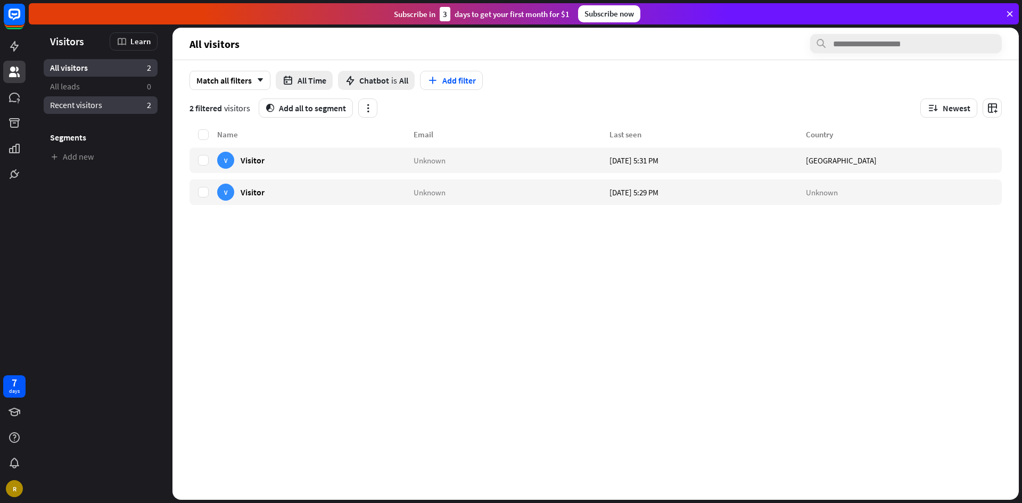
click at [90, 104] on span "Recent visitors" at bounding box center [76, 105] width 52 height 11
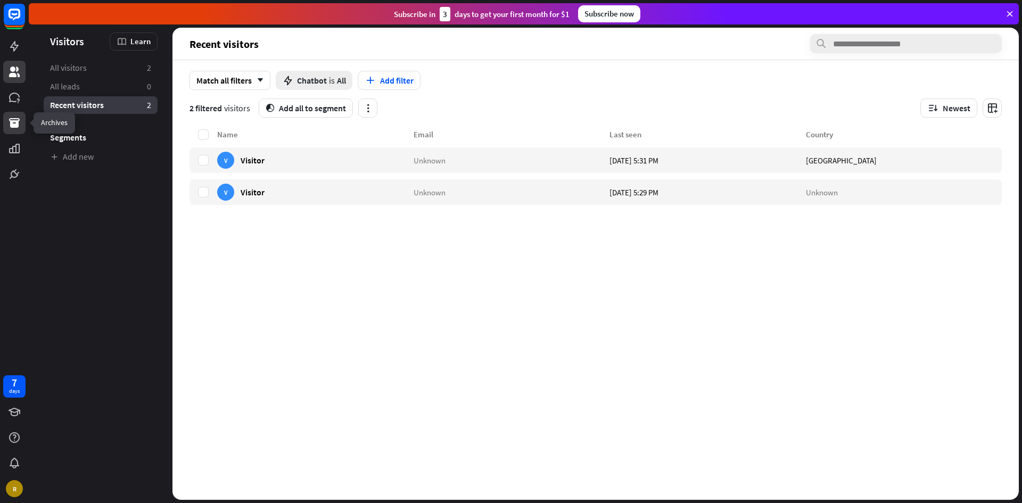
click at [8, 119] on icon at bounding box center [14, 123] width 13 height 13
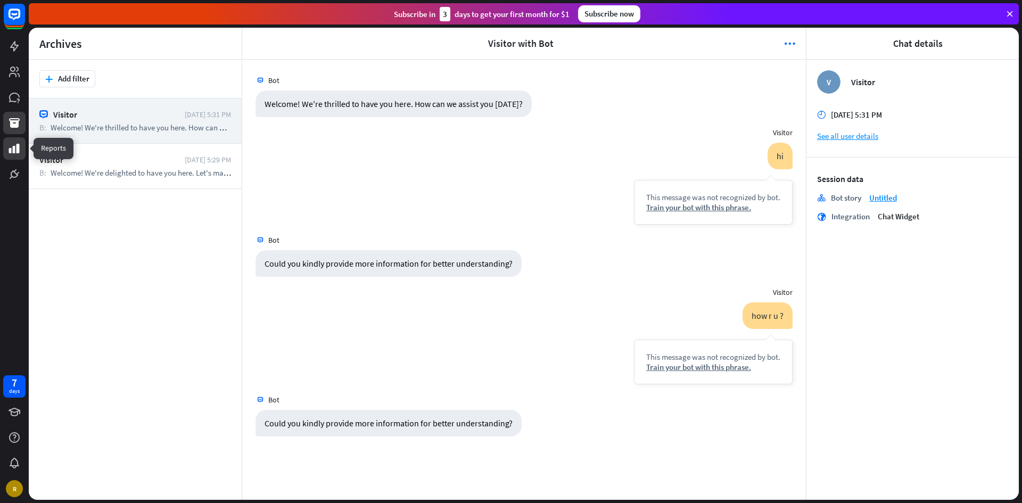
click at [22, 145] on link at bounding box center [14, 148] width 22 height 22
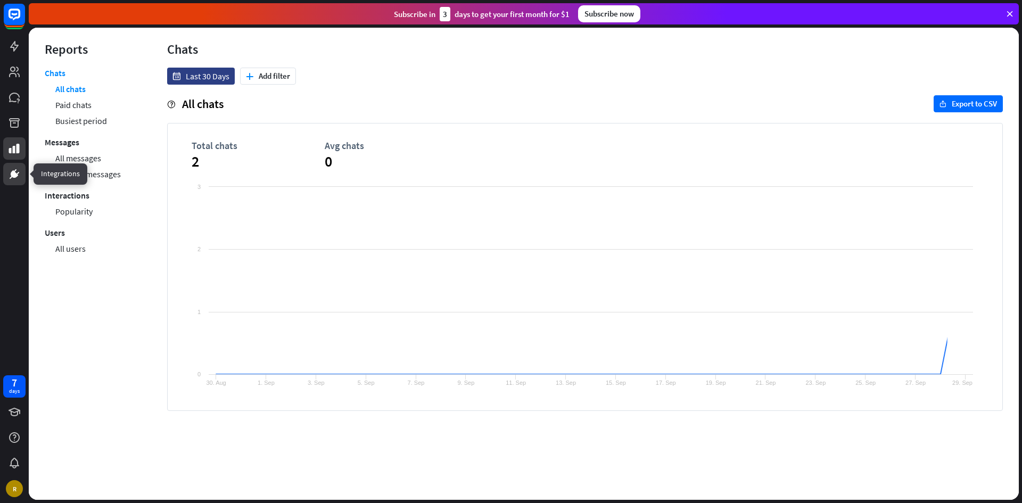
click at [16, 169] on icon at bounding box center [14, 174] width 13 height 13
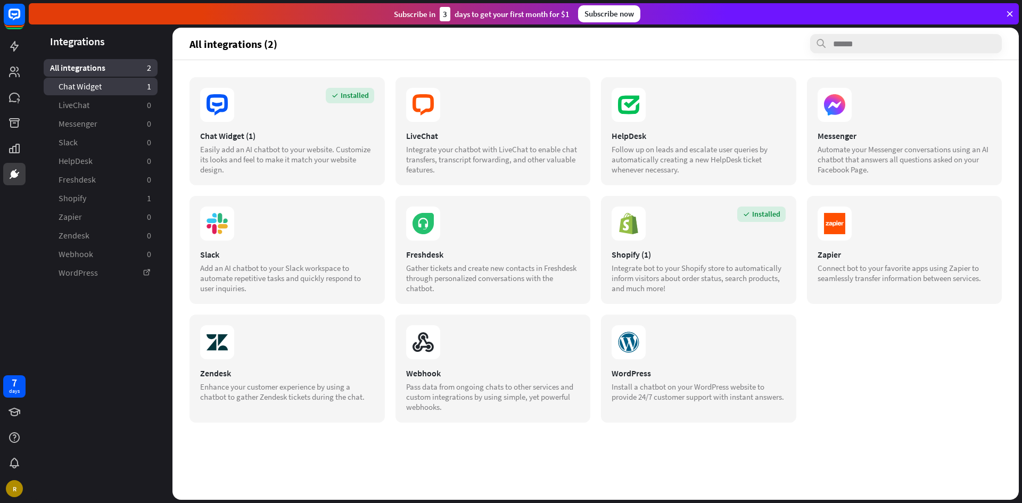
click at [75, 90] on span "Chat Widget" at bounding box center [80, 86] width 43 height 11
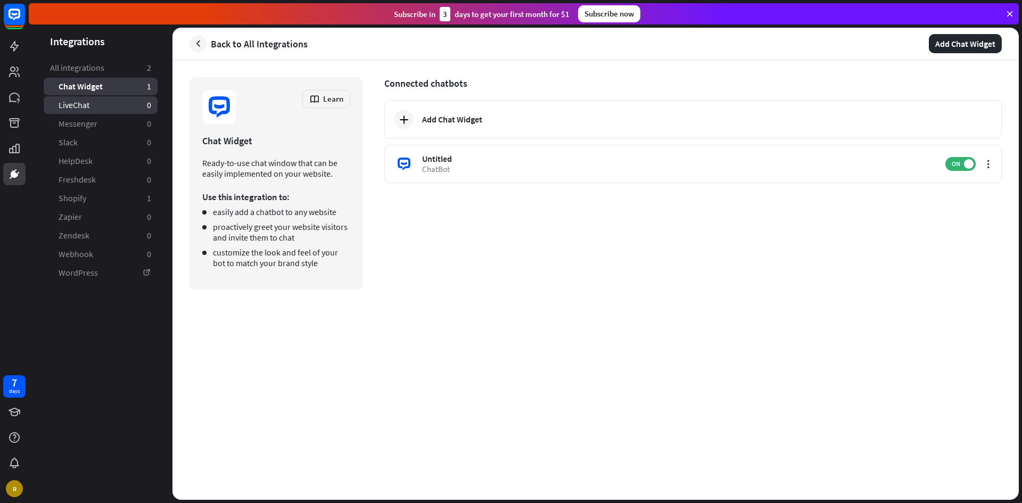
click at [85, 111] on link "LiveChat 0" at bounding box center [101, 105] width 114 height 18
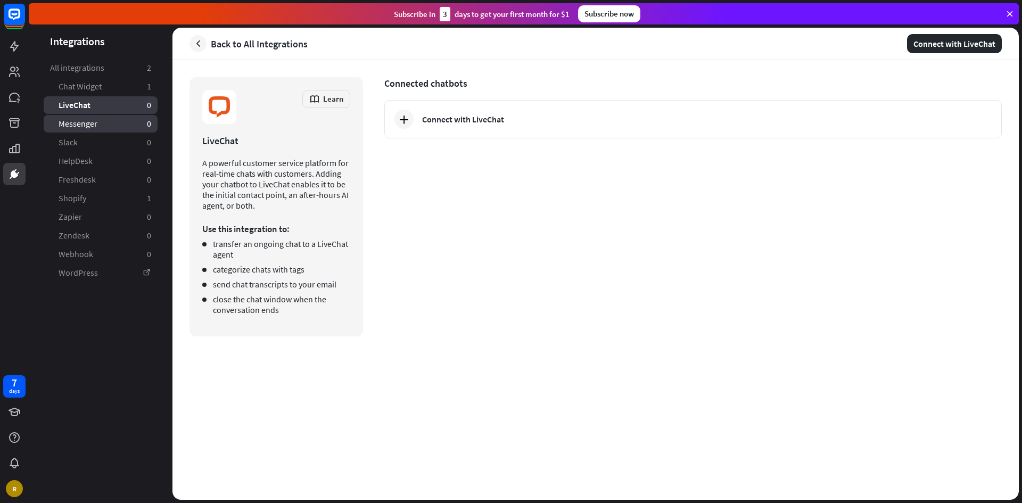
click at [94, 125] on span "Messenger" at bounding box center [78, 123] width 39 height 11
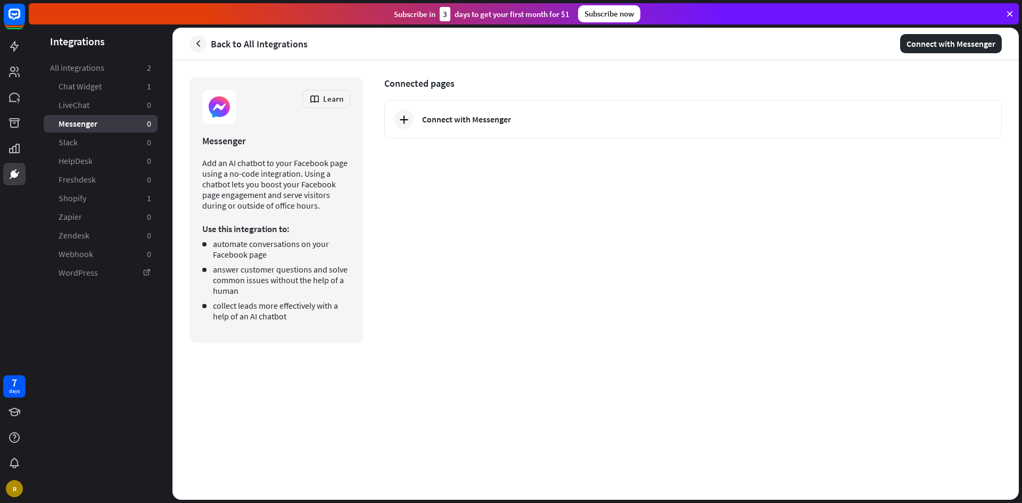
click at [98, 140] on link "Slack 0" at bounding box center [101, 143] width 114 height 18
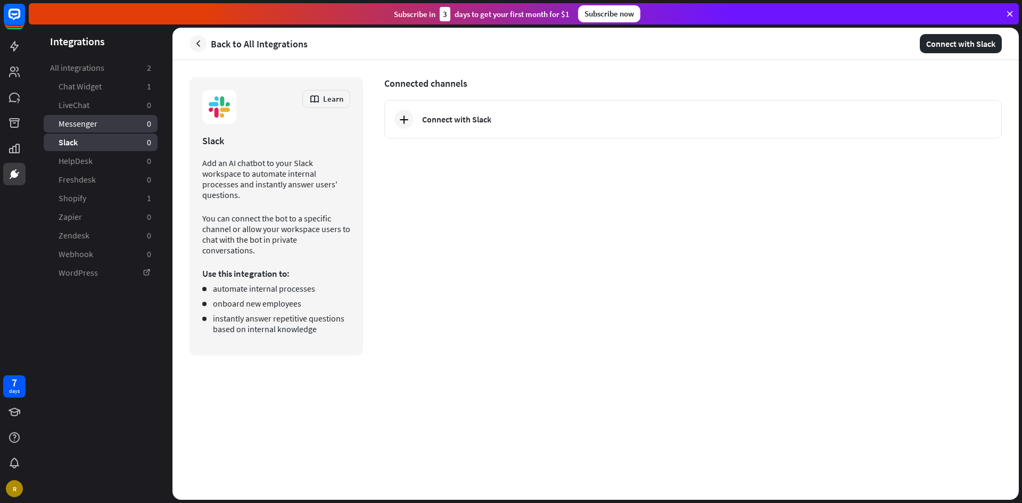
click at [95, 124] on span "Messenger" at bounding box center [78, 123] width 39 height 11
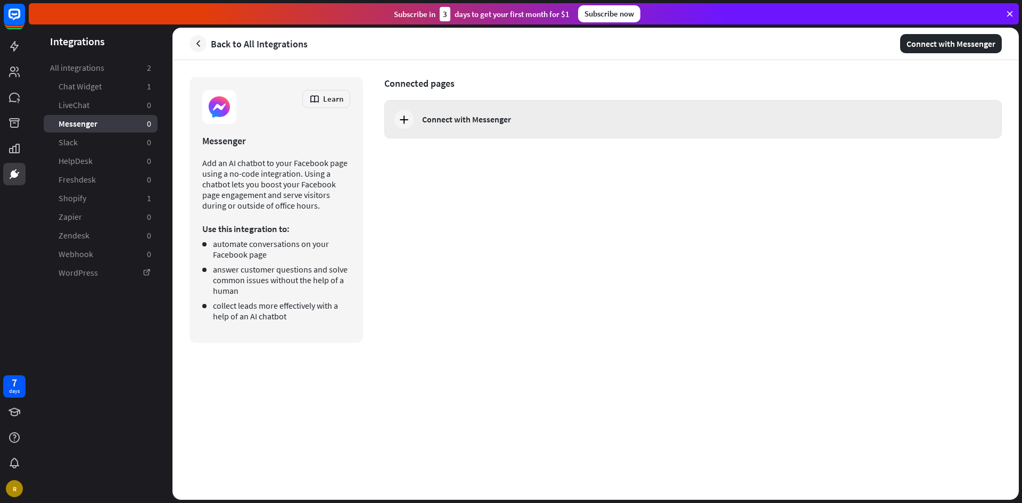
click at [419, 119] on div "Connect with Messenger" at bounding box center [692, 119] width 617 height 38
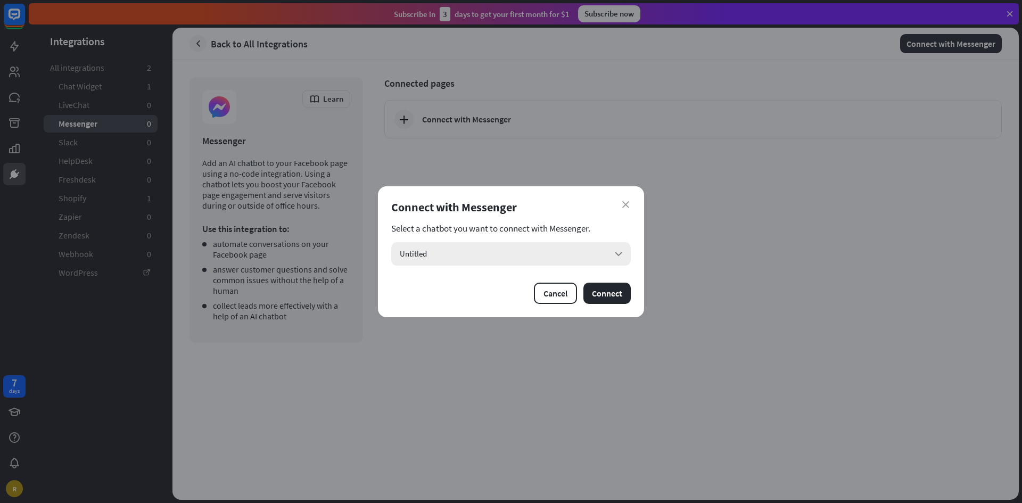
click at [595, 260] on div "Untitled arrow_down" at bounding box center [510, 253] width 239 height 23
click at [595, 260] on input "search" at bounding box center [504, 253] width 208 height 23
click at [615, 297] on div "Untitled checked" at bounding box center [510, 283] width 239 height 30
click at [618, 278] on div "Untitled checked" at bounding box center [510, 282] width 231 height 21
click at [610, 291] on button "Connect" at bounding box center [606, 293] width 47 height 21
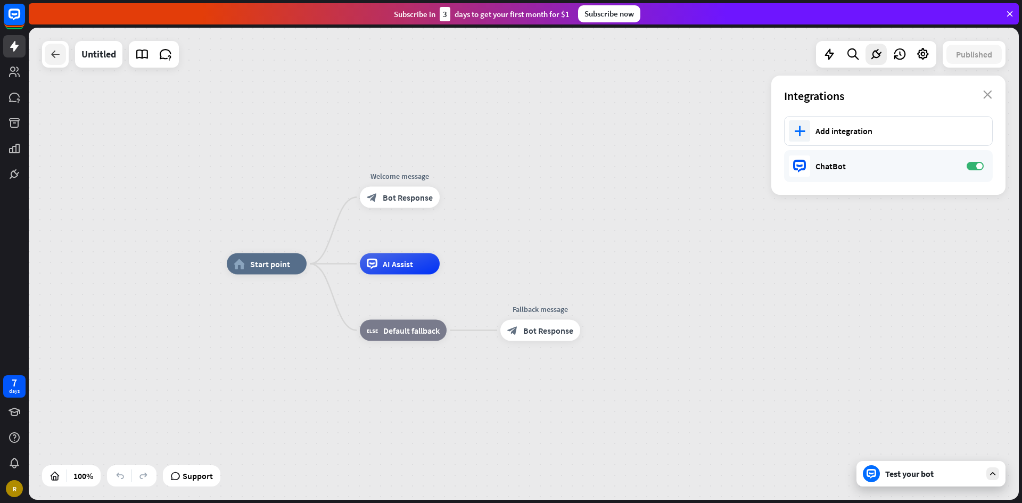
click at [48, 55] on div at bounding box center [55, 54] width 21 height 21
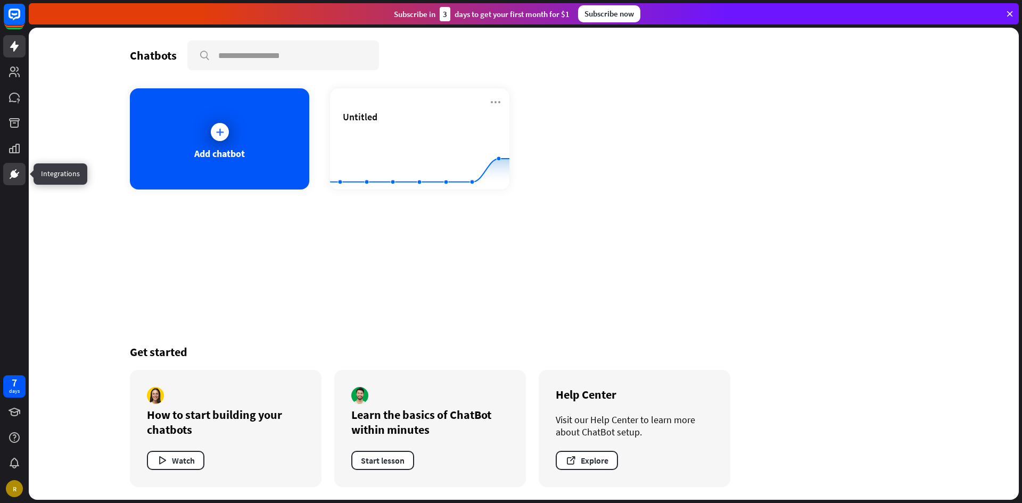
click at [16, 172] on icon at bounding box center [14, 174] width 13 height 13
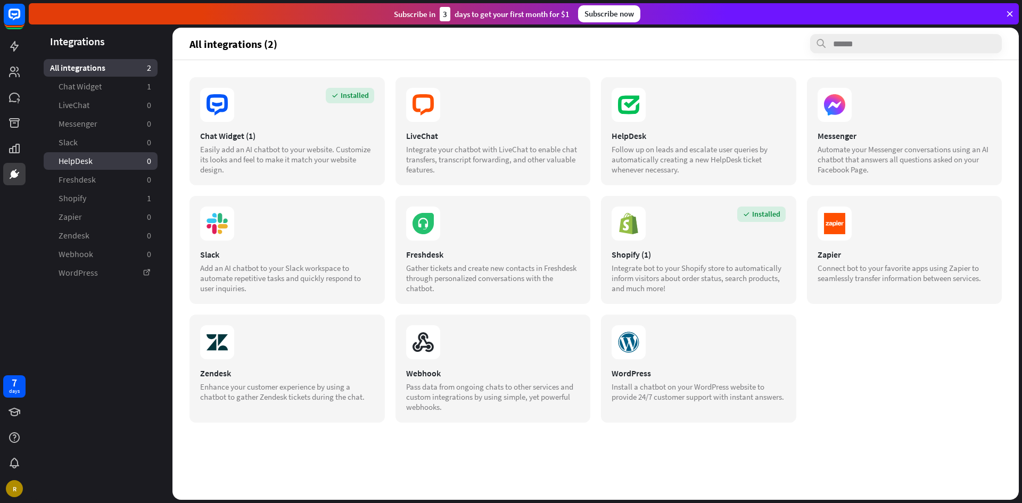
click at [88, 155] on span "HelpDesk" at bounding box center [76, 160] width 34 height 11
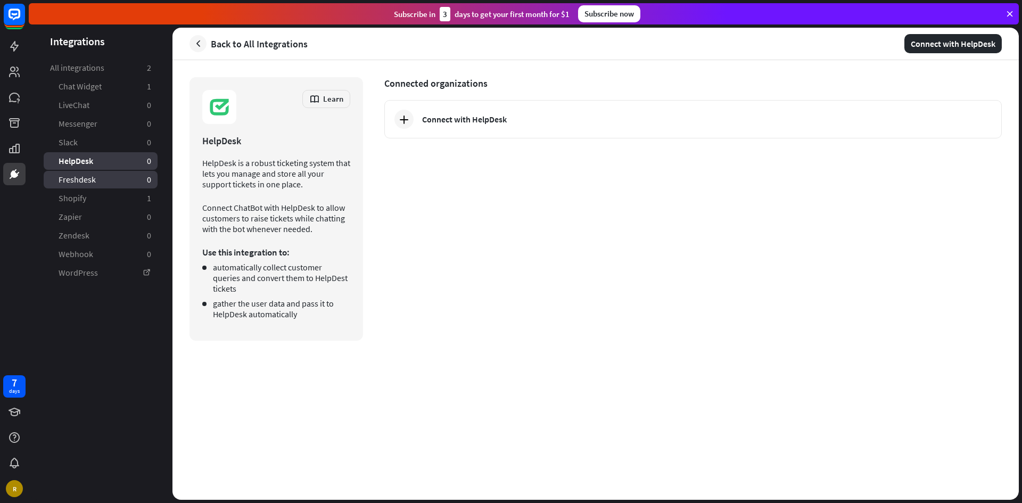
click at [95, 177] on link "Freshdesk 0" at bounding box center [101, 180] width 114 height 18
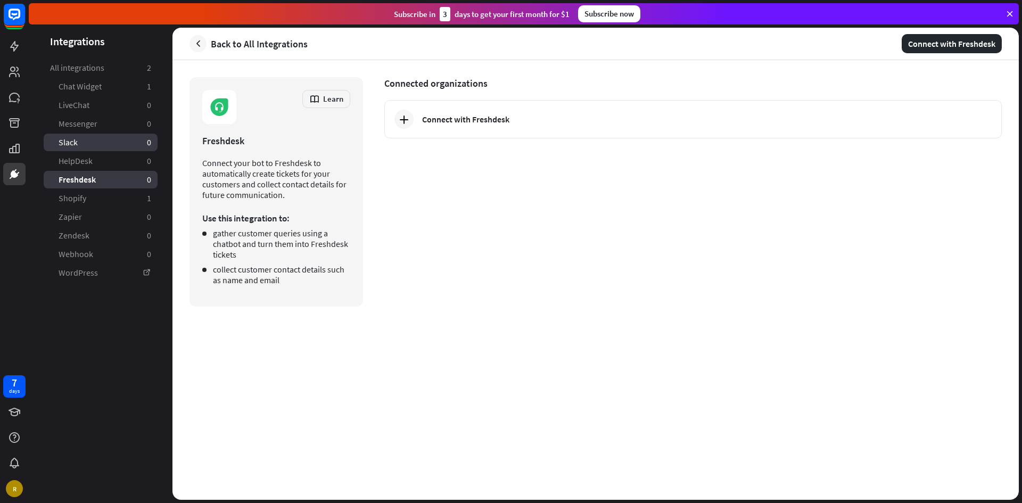
click at [90, 149] on link "Slack 0" at bounding box center [101, 143] width 114 height 18
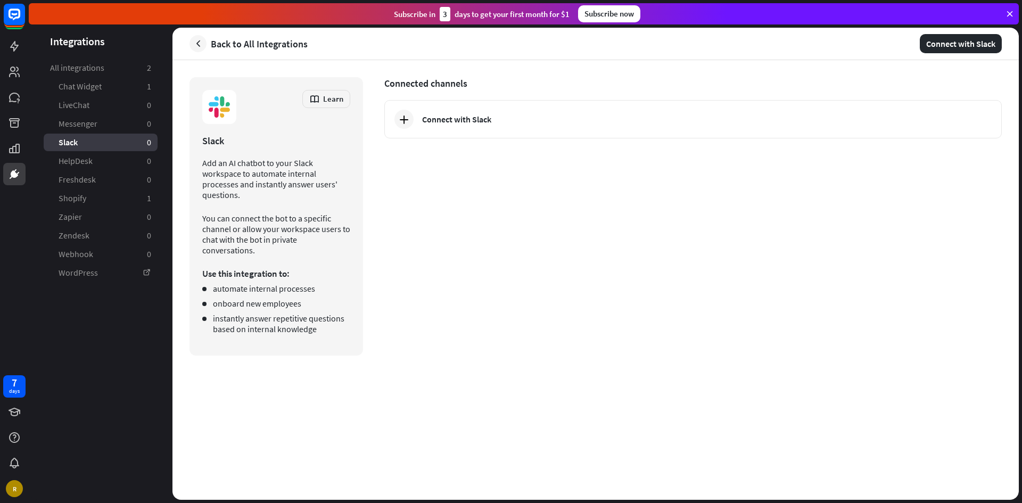
click at [94, 67] on span "All integrations" at bounding box center [77, 67] width 54 height 11
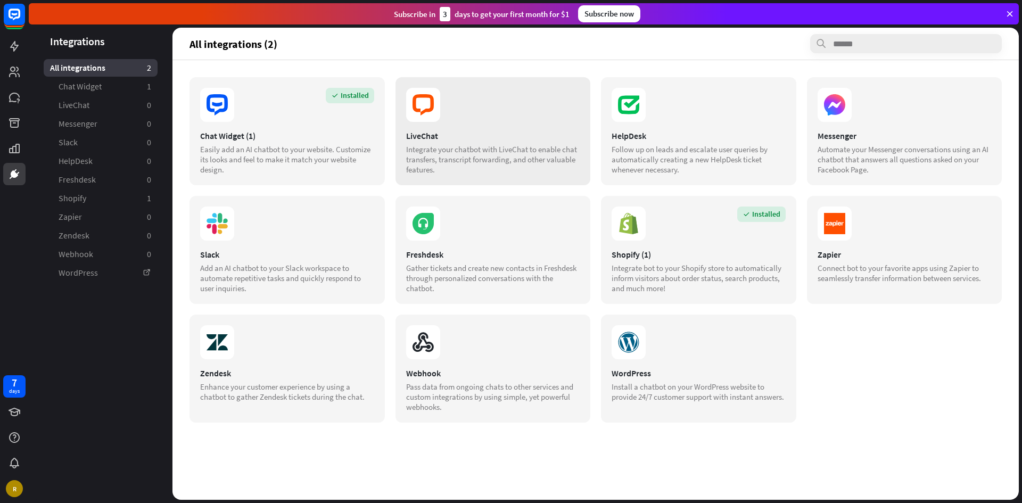
click at [531, 128] on div "LiveChat Integrate your chatbot with LiveChat to enable chat transfers, transcr…" at bounding box center [492, 131] width 195 height 108
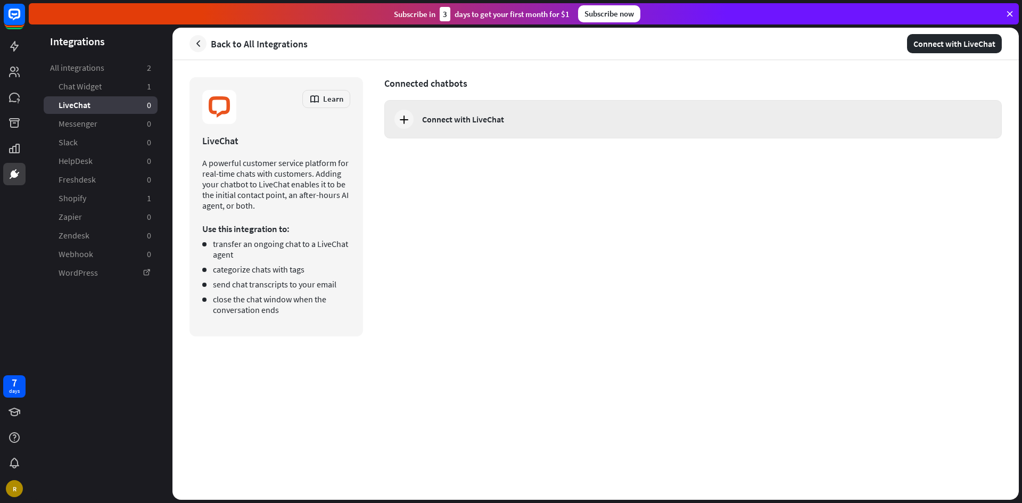
click at [541, 122] on div "Connect with LiveChat" at bounding box center [703, 119] width 562 height 11
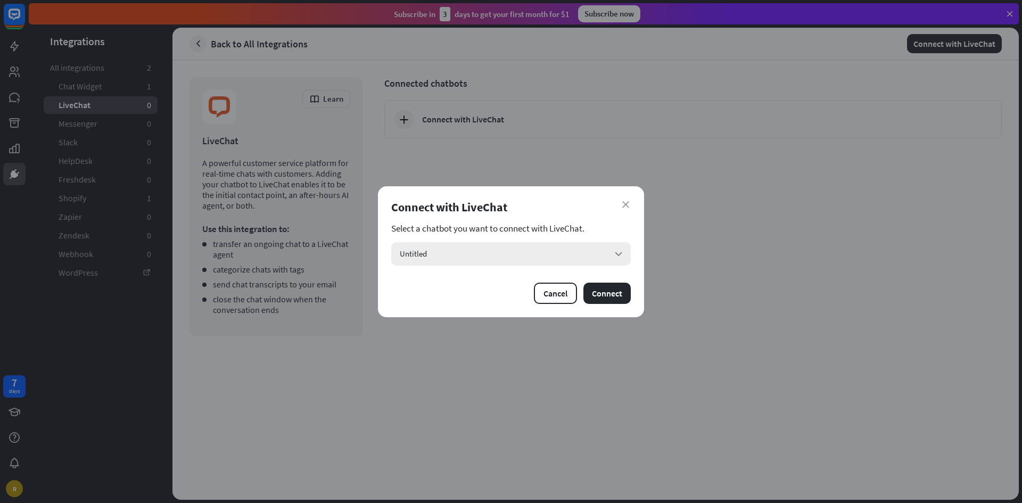
click at [590, 260] on div "Untitled arrow_down" at bounding box center [510, 253] width 239 height 23
click at [590, 260] on input "search" at bounding box center [504, 253] width 208 height 23
click at [620, 283] on div "Untitled checked" at bounding box center [510, 282] width 231 height 21
click at [612, 292] on button "Connect" at bounding box center [606, 293] width 47 height 21
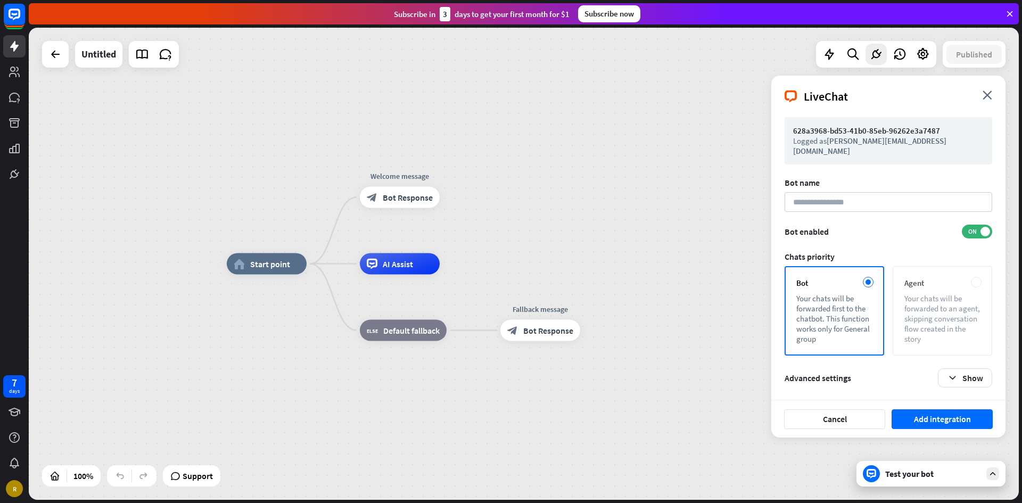
click at [967, 280] on div "Agent Your chats will be forwarded to an agent, skipping conversation flow crea…" at bounding box center [942, 310] width 100 height 89
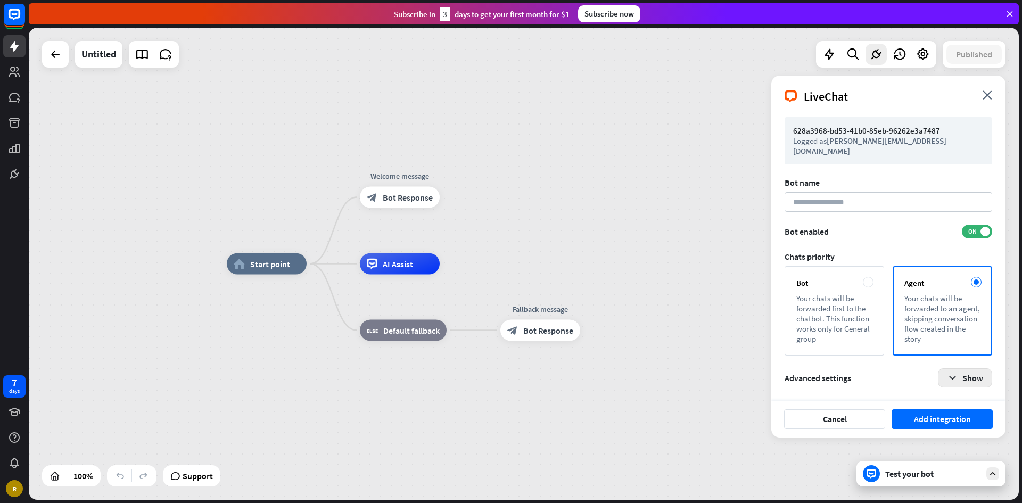
click at [976, 368] on button "Show" at bounding box center [965, 377] width 54 height 19
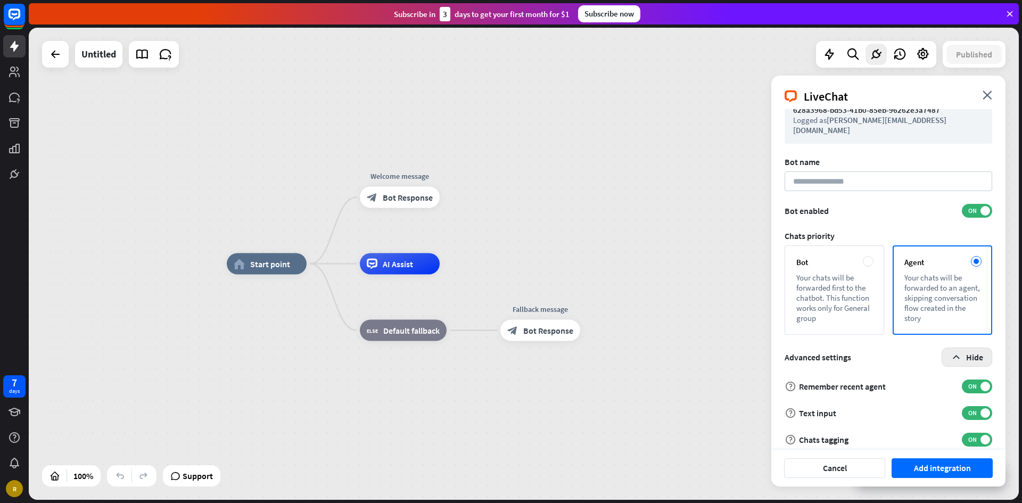
scroll to position [21, 0]
click at [888, 172] on input at bounding box center [888, 181] width 208 height 20
type input "*****"
click at [943, 462] on button "Add integration" at bounding box center [941, 468] width 101 height 20
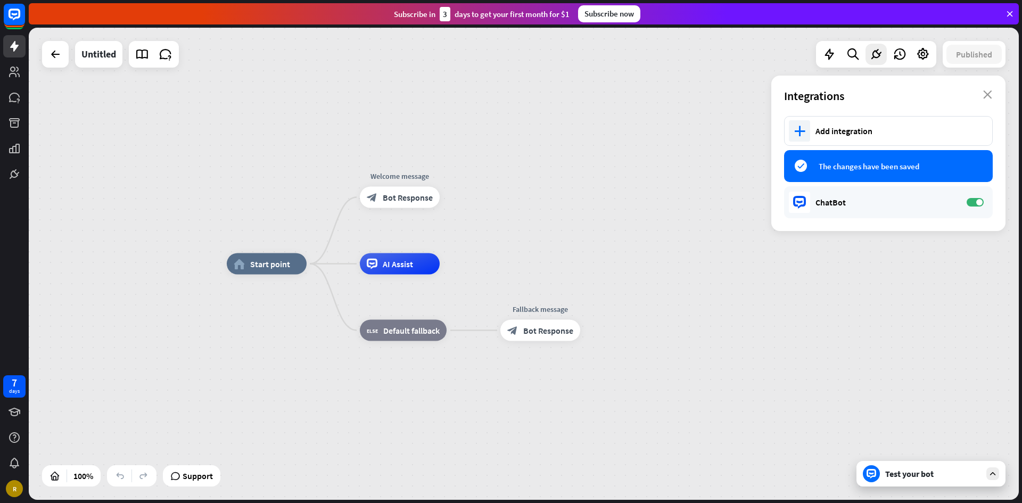
click at [867, 168] on span "The changes have been saved" at bounding box center [897, 166] width 158 height 10
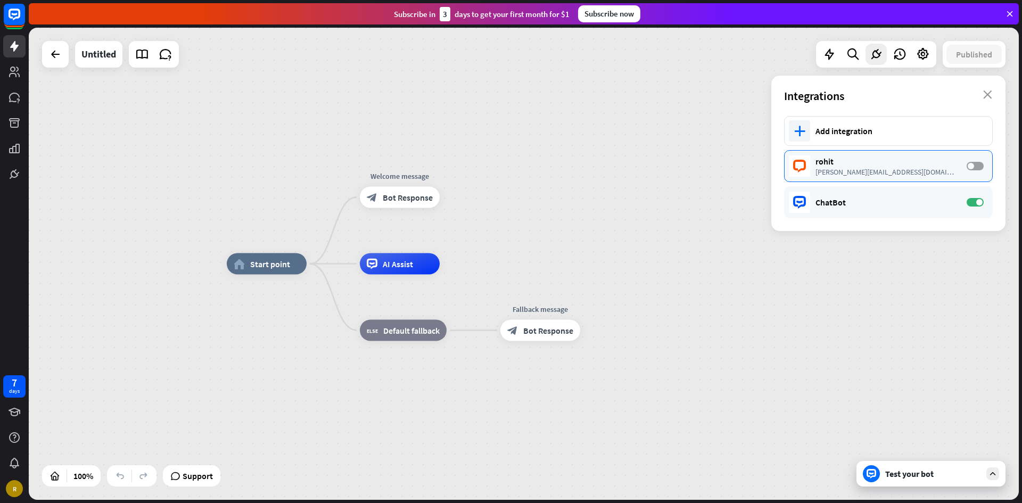
click at [979, 164] on label "OFF" at bounding box center [974, 166] width 17 height 9
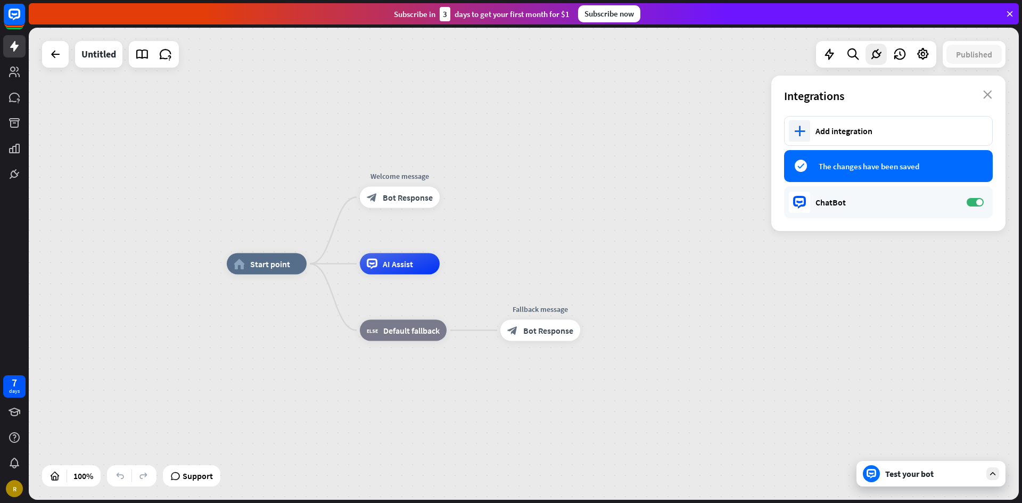
click at [941, 297] on div "home_2 Start point Welcome message block_bot_response Bot Response AI Assist bl…" at bounding box center [722, 500] width 990 height 472
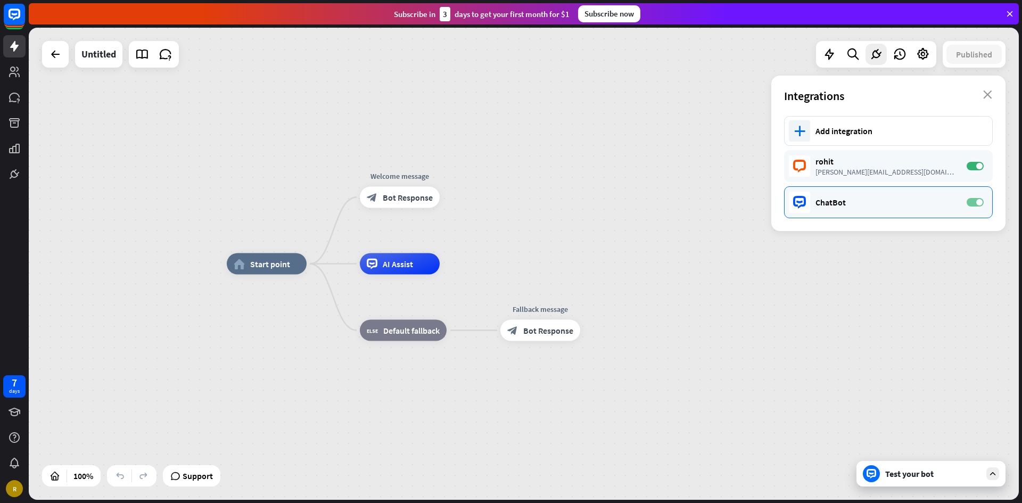
click at [971, 202] on label "ON" at bounding box center [974, 202] width 17 height 9
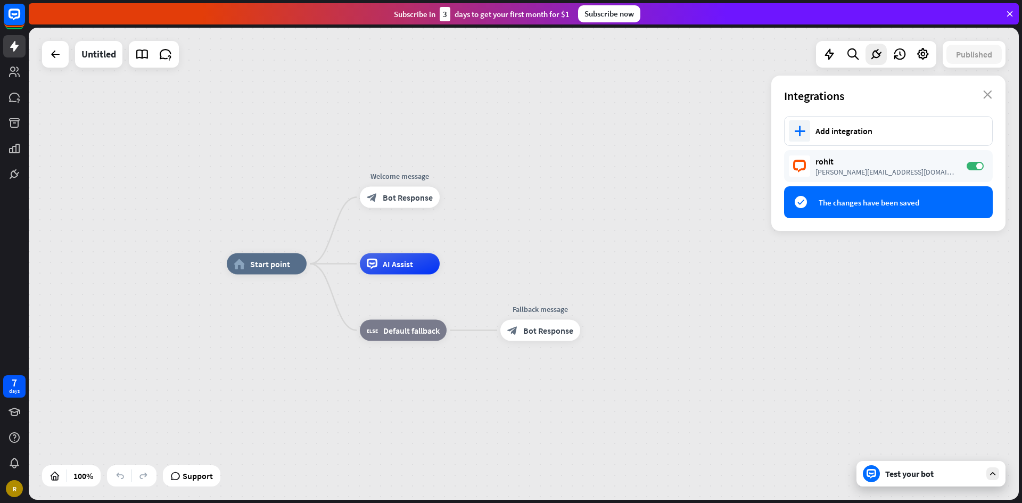
click at [987, 478] on div at bounding box center [992, 473] width 13 height 13
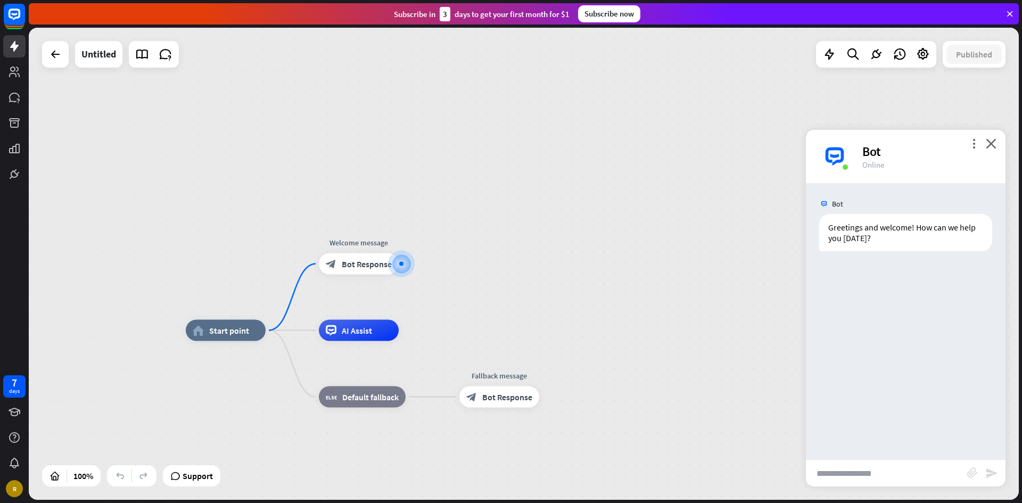
click at [548, 320] on div "home_2 Start point Welcome message block_bot_response Bot Response AI Assist bl…" at bounding box center [524, 264] width 990 height 472
click at [368, 268] on span "Bot Response" at bounding box center [367, 264] width 50 height 11
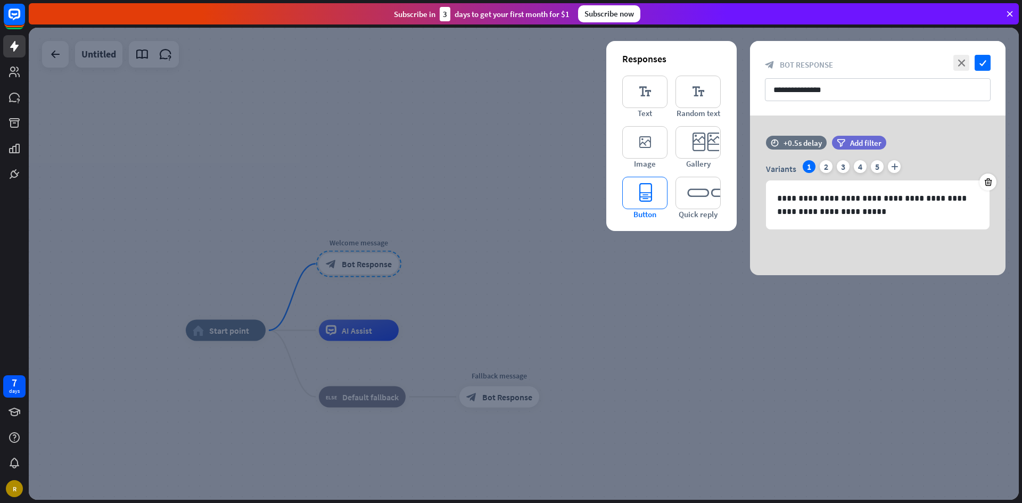
click at [657, 192] on icon "editor_button" at bounding box center [644, 193] width 45 height 32
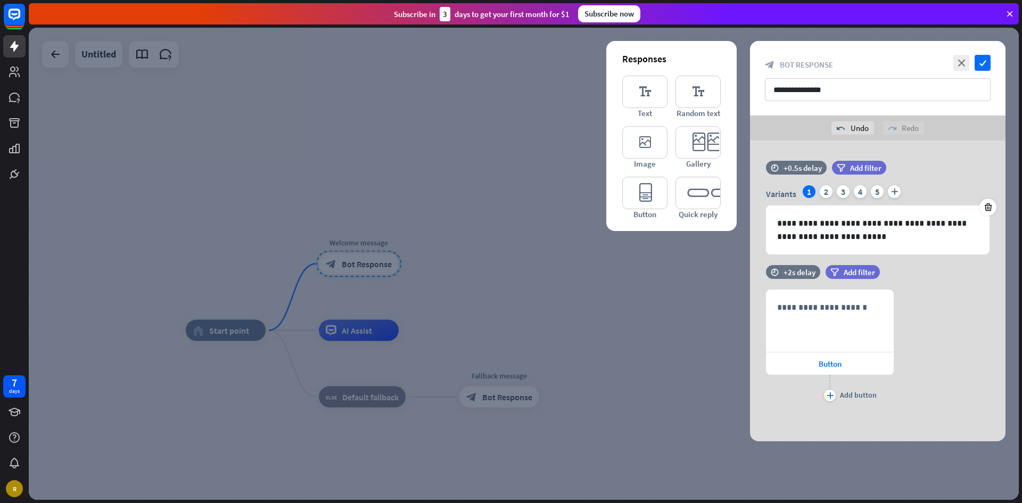
click at [708, 363] on div at bounding box center [524, 264] width 990 height 472
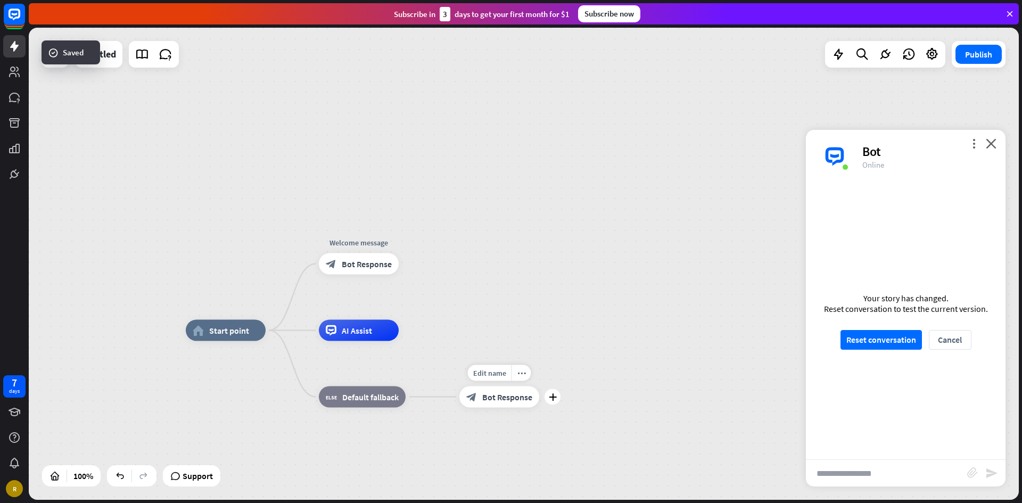
click at [506, 394] on span "Bot Response" at bounding box center [507, 397] width 50 height 11
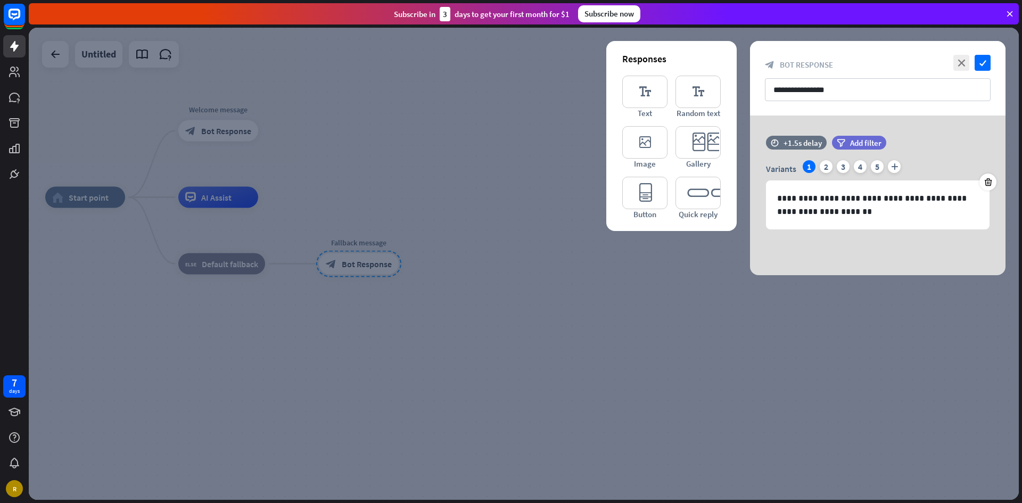
click at [511, 305] on div at bounding box center [524, 264] width 990 height 472
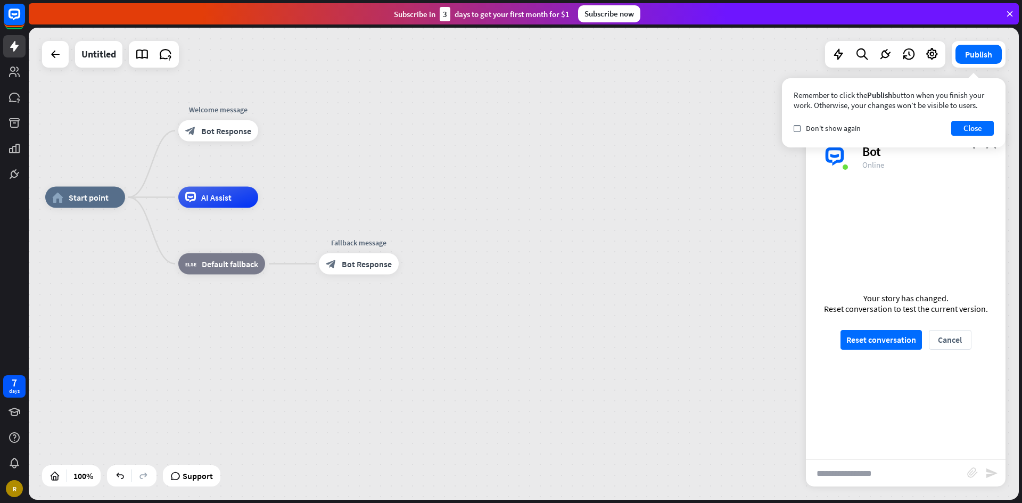
click at [993, 141] on div "Remember to click the Publish button when you finish your work. Otherwise, your…" at bounding box center [893, 112] width 223 height 69
click at [840, 51] on icon at bounding box center [838, 54] width 14 height 14
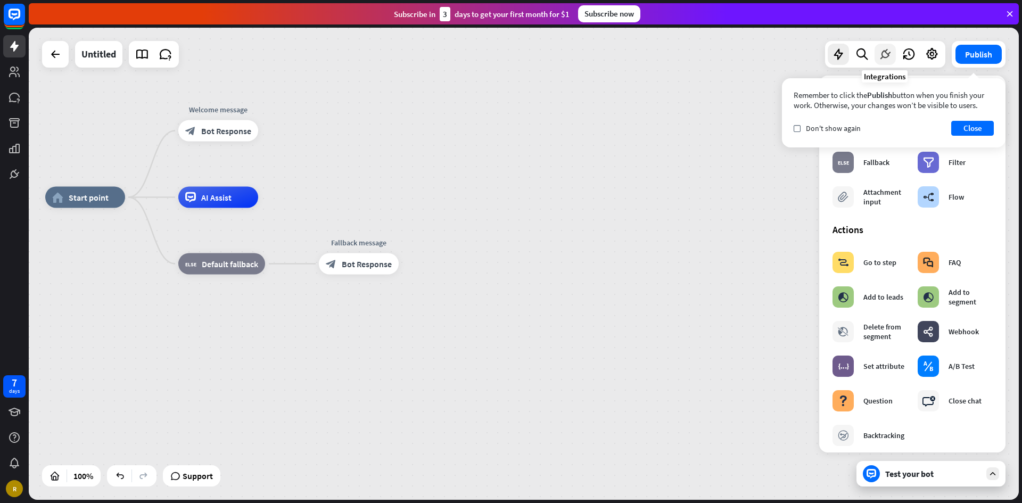
click at [875, 57] on div at bounding box center [884, 54] width 21 height 21
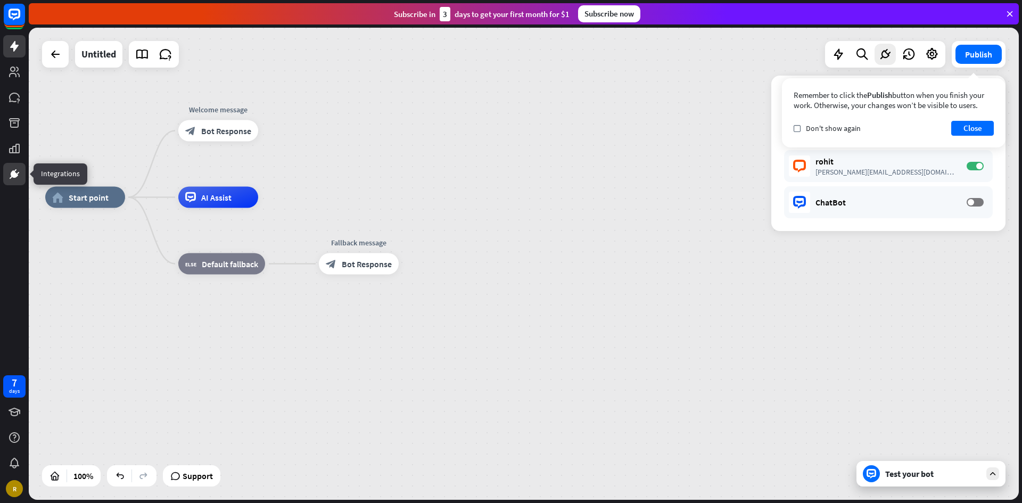
click at [11, 174] on icon at bounding box center [14, 173] width 7 height 7
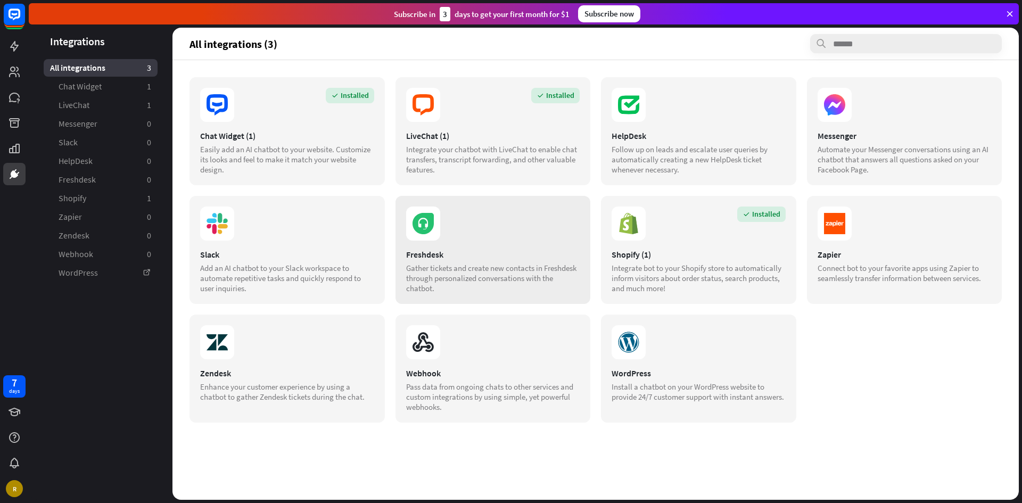
click at [509, 222] on section at bounding box center [493, 223] width 174 height 34
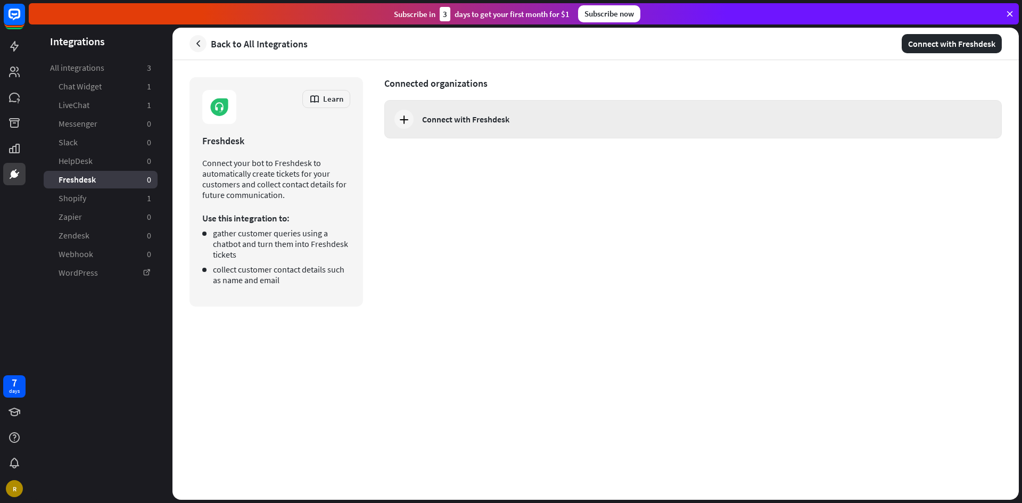
click at [471, 121] on div "Connect with Freshdesk" at bounding box center [465, 119] width 87 height 11
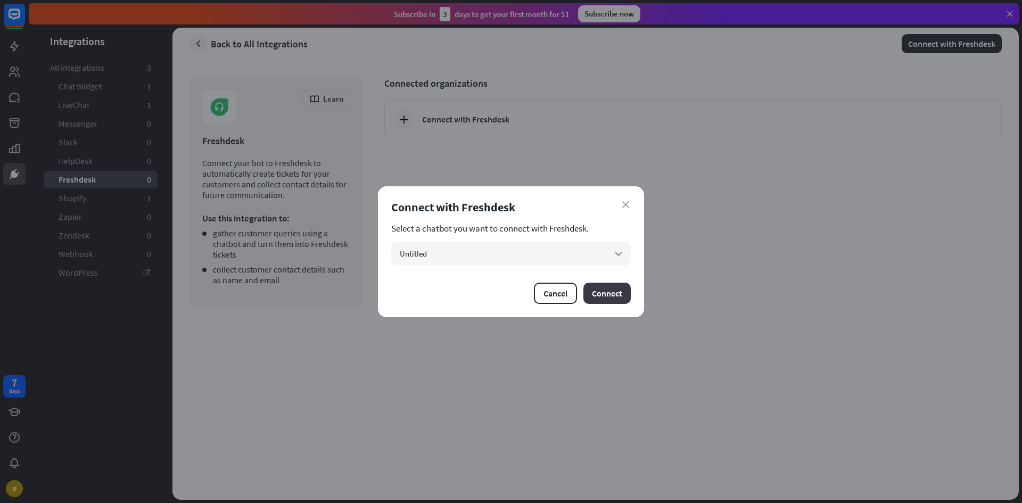
click at [607, 294] on button "Connect" at bounding box center [606, 293] width 47 height 21
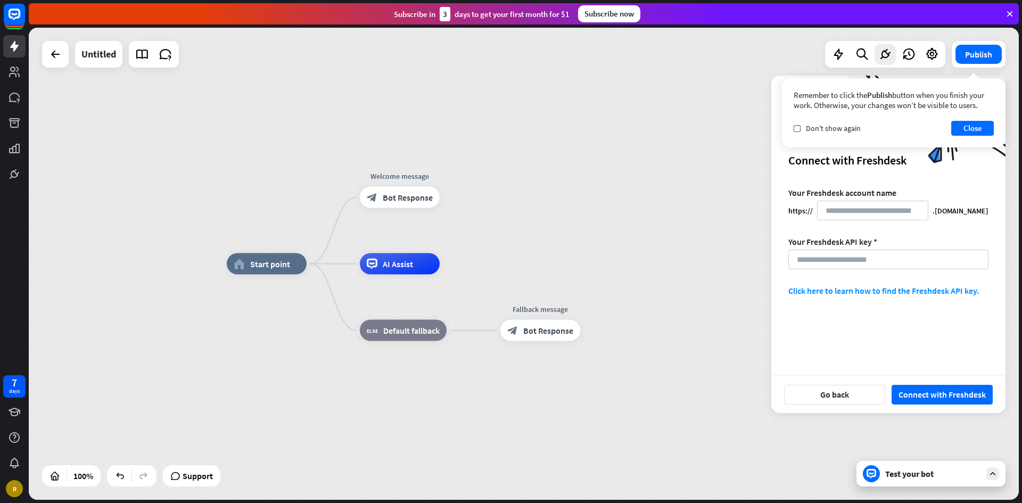
click at [891, 306] on div "Your Freshdesk account name https:// .[DOMAIN_NAME] Your Freshdesk API key * Cl…" at bounding box center [888, 275] width 234 height 176
click at [971, 133] on button "Close" at bounding box center [972, 128] width 43 height 15
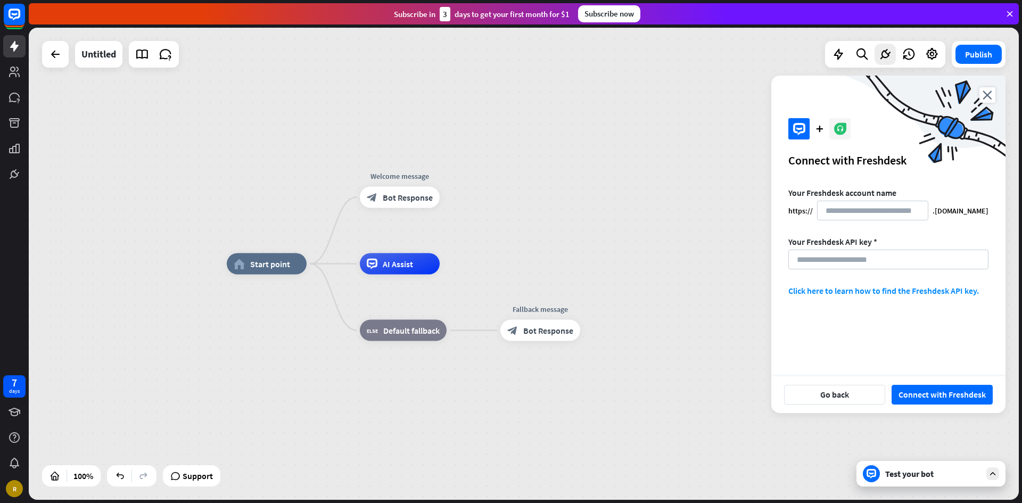
click at [997, 477] on icon at bounding box center [993, 474] width 10 height 10
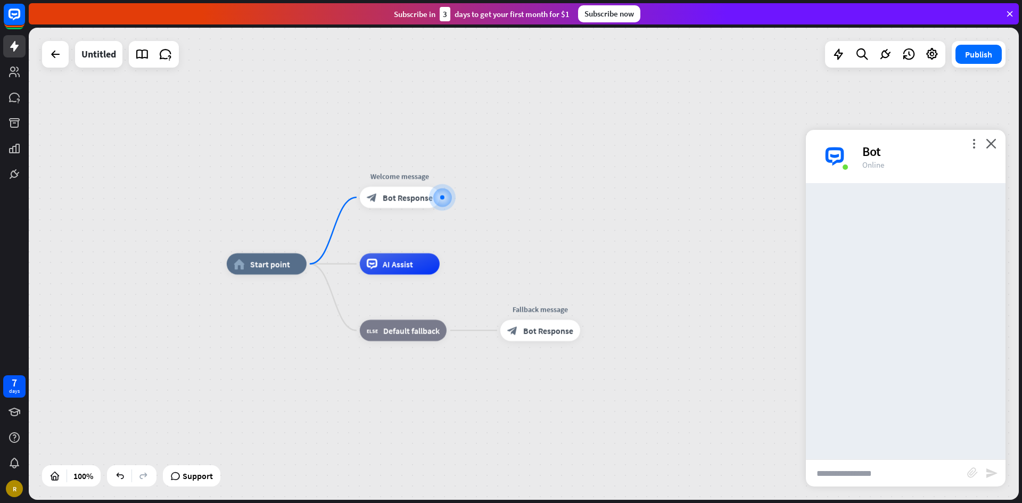
click at [532, 57] on div "home_2 Start point Welcome message block_bot_response Bot Response AI Assist bl…" at bounding box center [524, 264] width 990 height 472
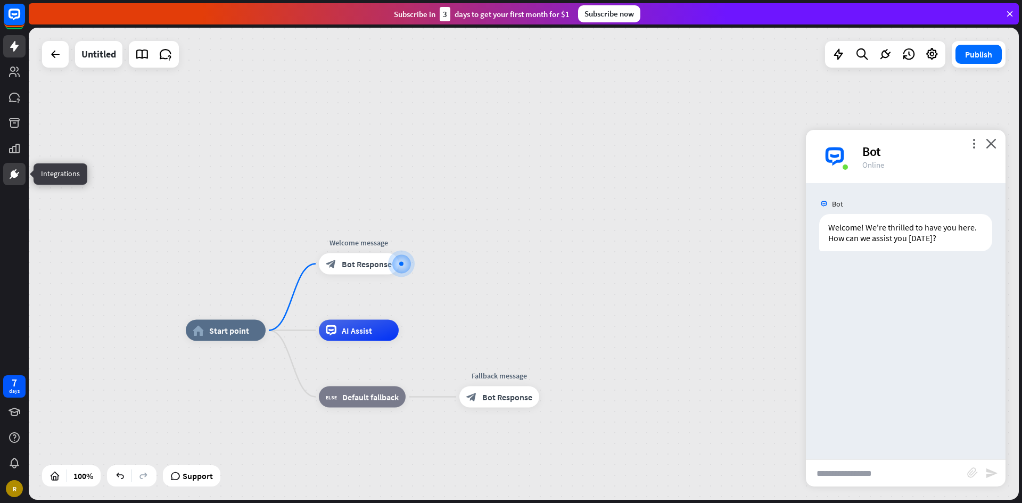
click at [7, 169] on link at bounding box center [14, 174] width 22 height 22
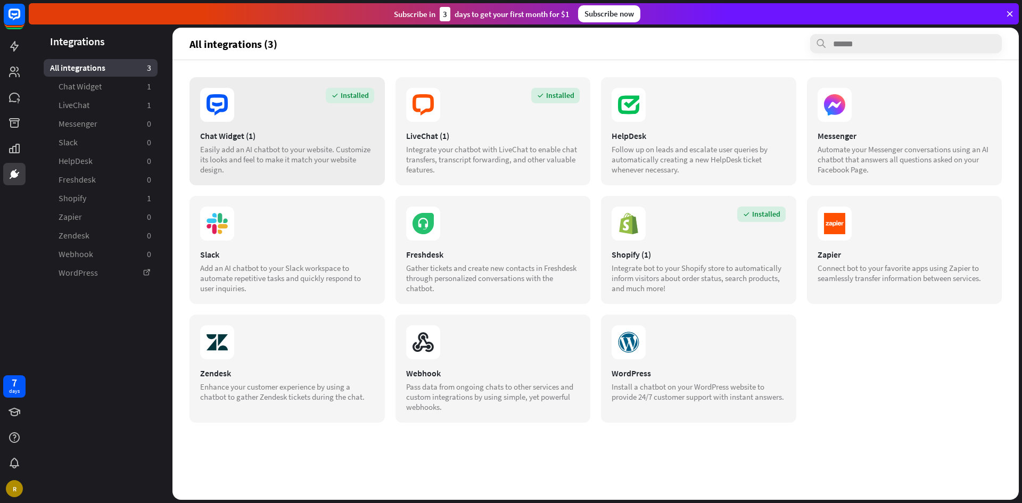
click at [341, 127] on div "Installed Chat Widget (1) Easily add an AI chatbot to your website. Customize i…" at bounding box center [286, 131] width 195 height 108
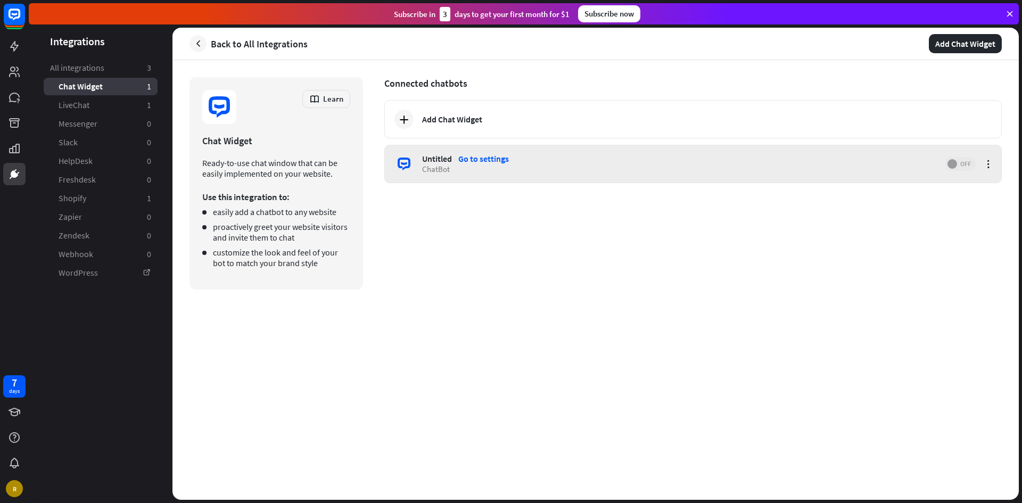
click at [953, 163] on span at bounding box center [952, 164] width 10 height 10
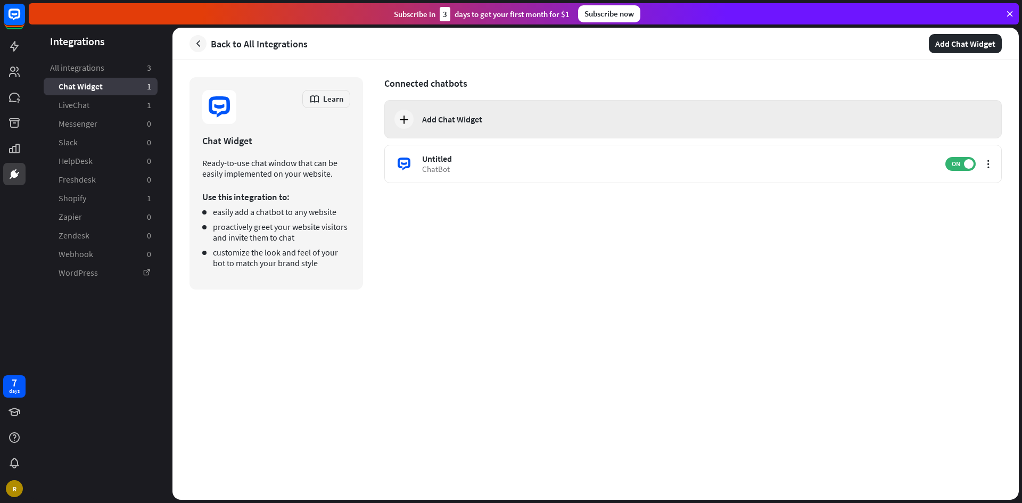
click at [471, 122] on div "Add Chat Widget" at bounding box center [452, 119] width 60 height 11
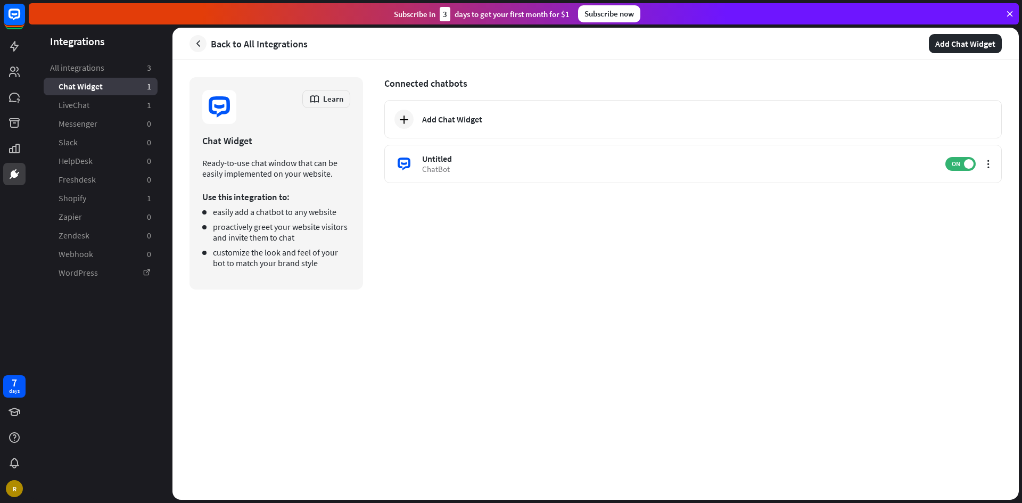
click at [887, 221] on div "close Connect with Chat Widget All of your chatbots have a Chat Widget configur…" at bounding box center [511, 251] width 1022 height 503
click at [14, 143] on icon at bounding box center [14, 148] width 13 height 13
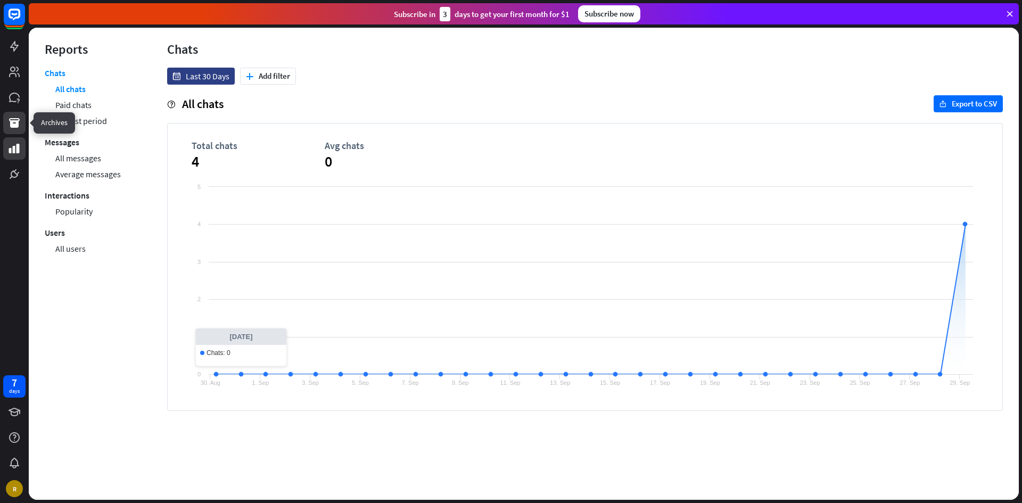
click at [19, 121] on icon at bounding box center [14, 123] width 11 height 10
